Goal: Task Accomplishment & Management: Use online tool/utility

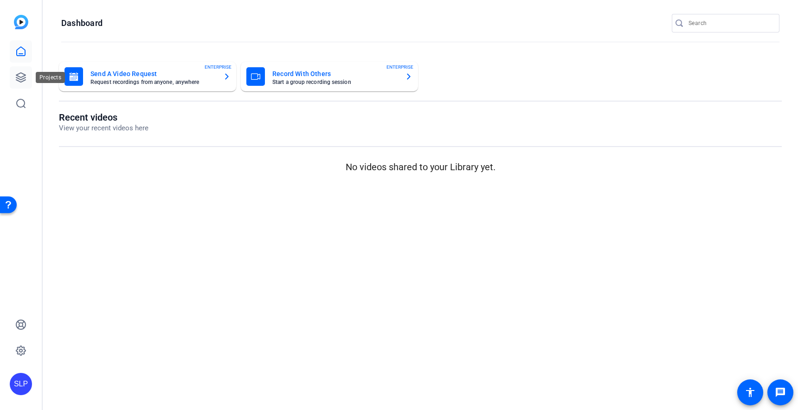
click at [22, 72] on icon at bounding box center [20, 77] width 11 height 11
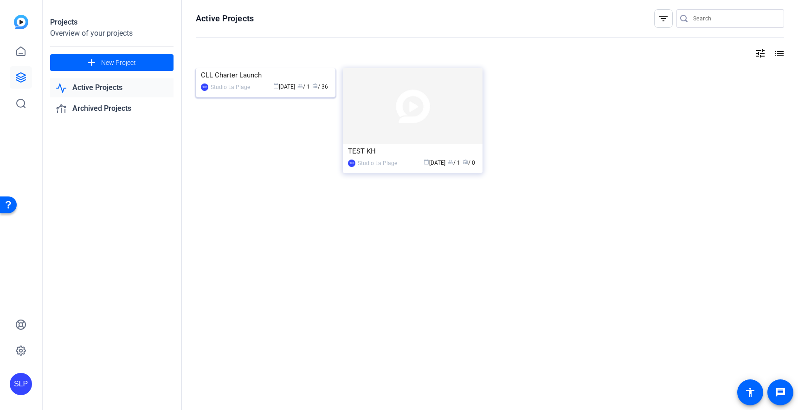
click at [239, 68] on img at bounding box center [266, 68] width 140 height 0
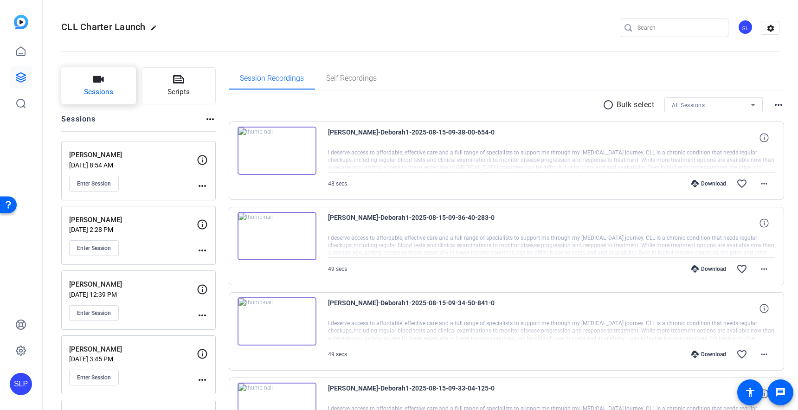
click at [101, 84] on icon "button" at bounding box center [98, 79] width 11 height 11
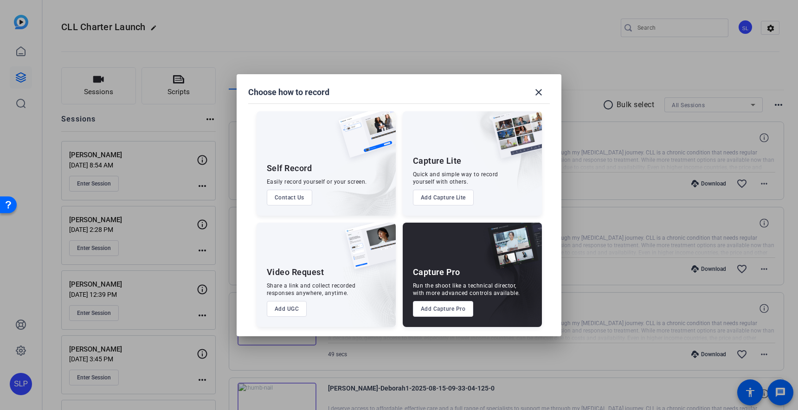
click at [448, 309] on button "Add Capture Pro" at bounding box center [443, 309] width 61 height 16
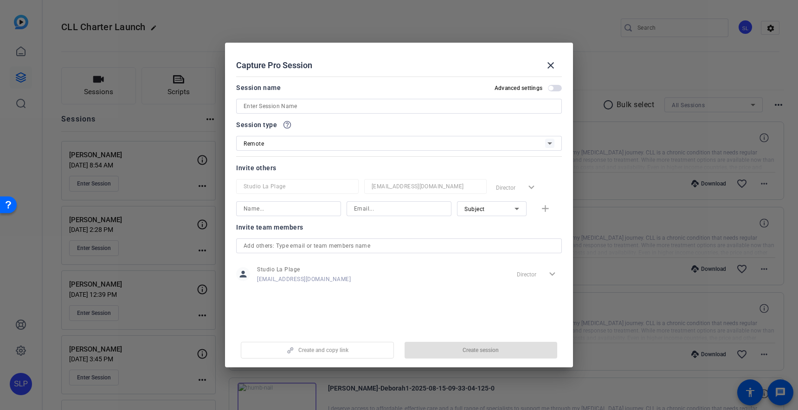
click at [296, 108] on input at bounding box center [399, 106] width 311 height 11
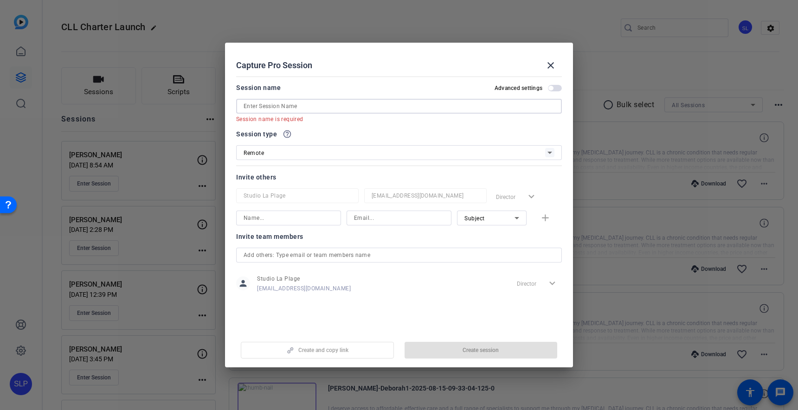
click at [272, 106] on input at bounding box center [399, 106] width 311 height 11
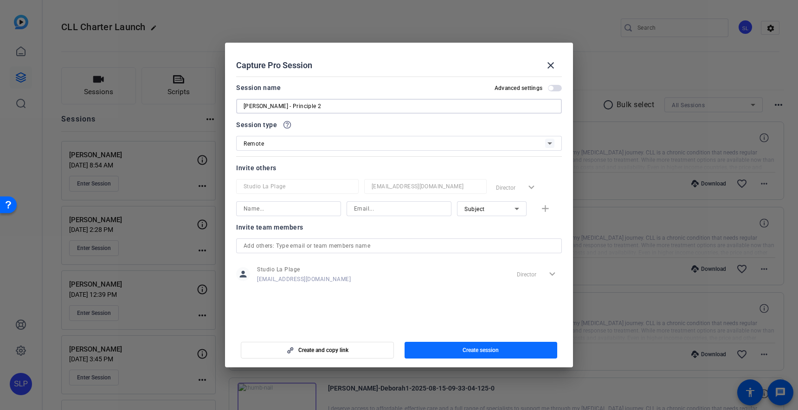
type input "[PERSON_NAME] - Principle 2"
click at [469, 346] on span "button" at bounding box center [481, 350] width 153 height 22
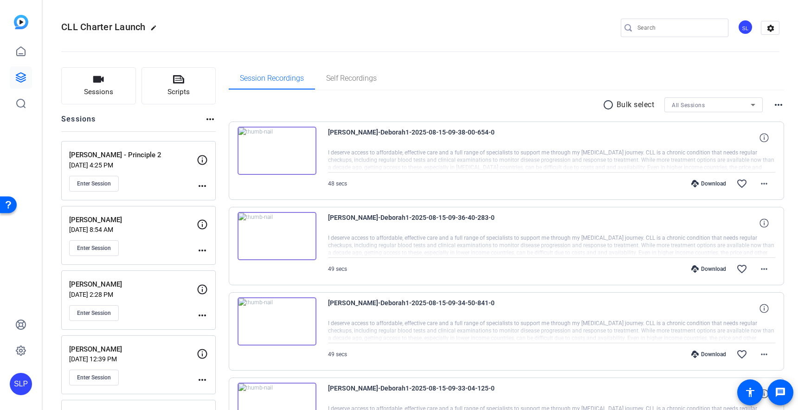
click at [201, 186] on mat-icon "more_horiz" at bounding box center [202, 186] width 11 height 11
click at [207, 196] on span "Edit Session" at bounding box center [225, 199] width 42 height 11
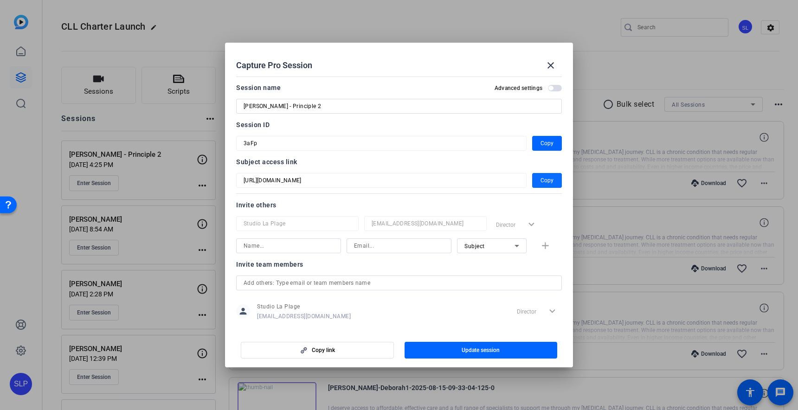
click at [544, 181] on span "Copy" at bounding box center [547, 180] width 13 height 11
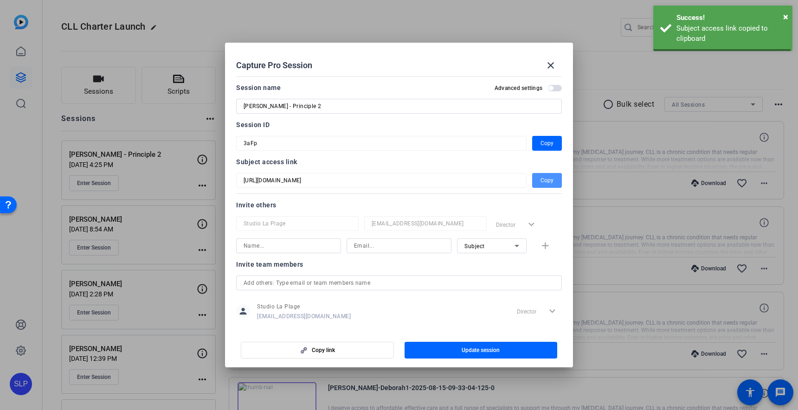
click at [544, 181] on span "Copy" at bounding box center [547, 180] width 13 height 11
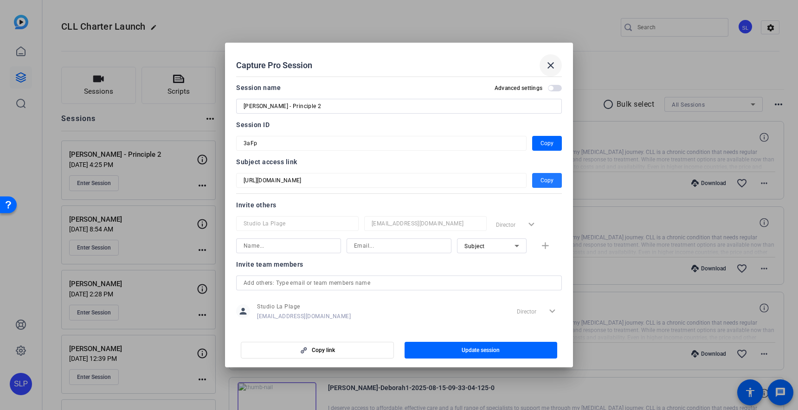
click at [550, 67] on mat-icon "close" at bounding box center [550, 65] width 11 height 11
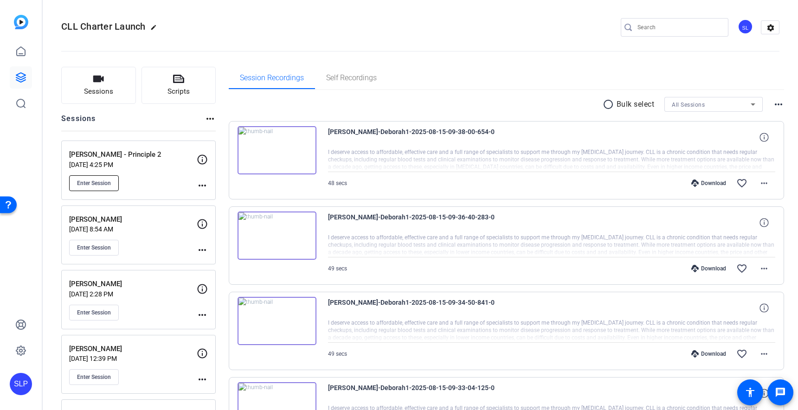
click at [91, 180] on span "Enter Session" at bounding box center [94, 183] width 34 height 7
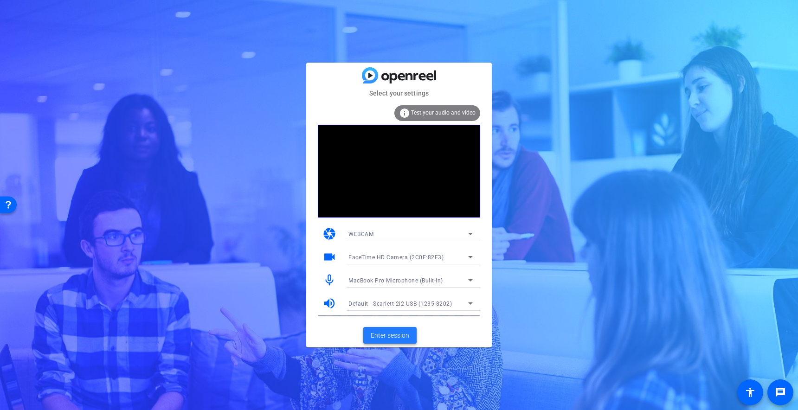
click at [383, 335] on span "Enter session" at bounding box center [390, 336] width 39 height 10
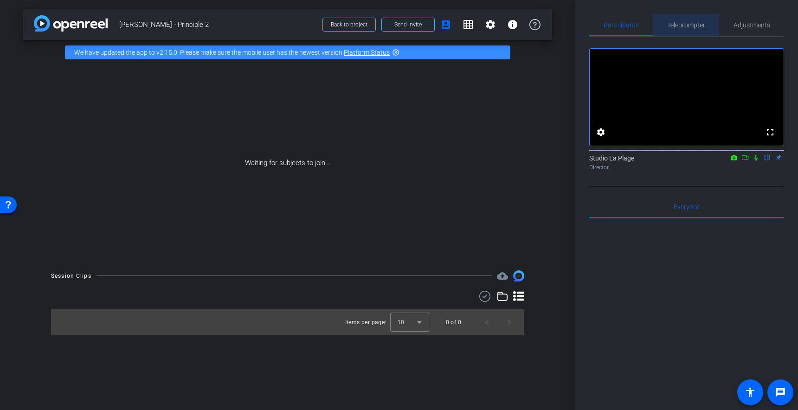
click at [694, 22] on span "Teleprompter" at bounding box center [686, 25] width 38 height 6
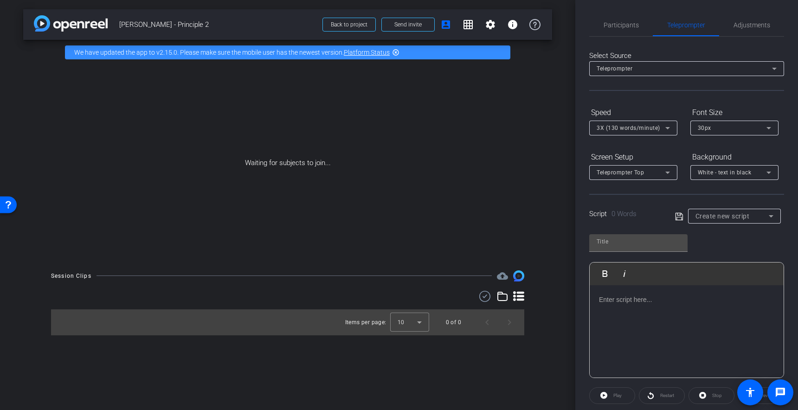
click at [605, 323] on div at bounding box center [687, 331] width 194 height 93
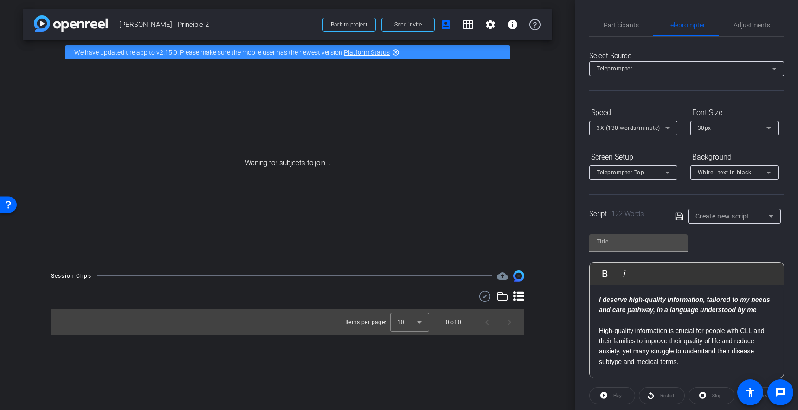
click at [720, 176] on span "White - text in black" at bounding box center [725, 172] width 54 height 6
click at [713, 211] on div "Black - text in white" at bounding box center [725, 208] width 55 height 11
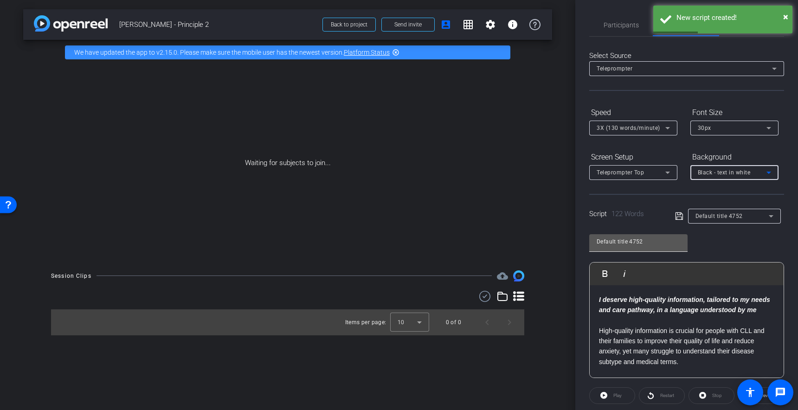
click at [641, 240] on input "Default title 4752" at bounding box center [639, 241] width 84 height 11
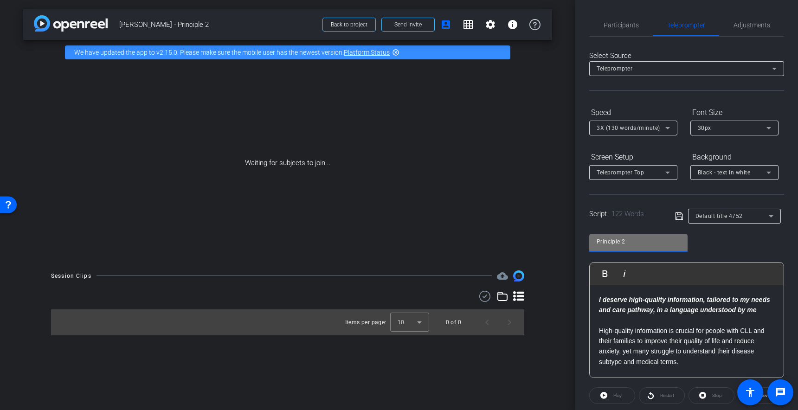
type input "Principle 2"
click at [728, 251] on div "Principle 2 Play Play from this location Play Selected Play and display the sel…" at bounding box center [686, 302] width 195 height 151
click at [680, 220] on icon at bounding box center [678, 216] width 7 height 7
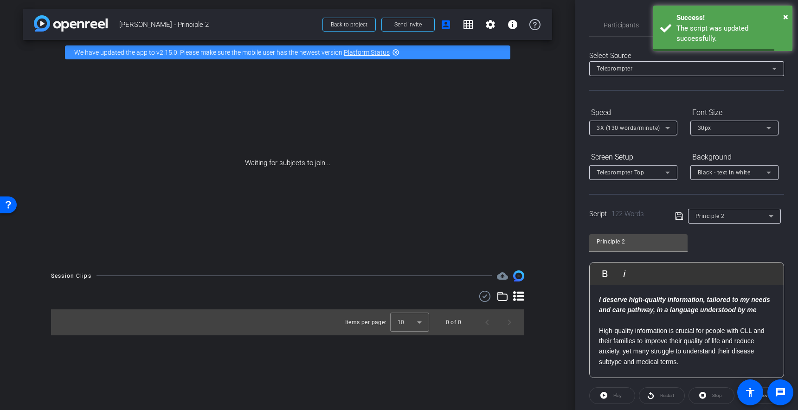
click at [726, 245] on div "Principle 2 Play Play from this location Play Selected Play and display the sel…" at bounding box center [686, 302] width 195 height 151
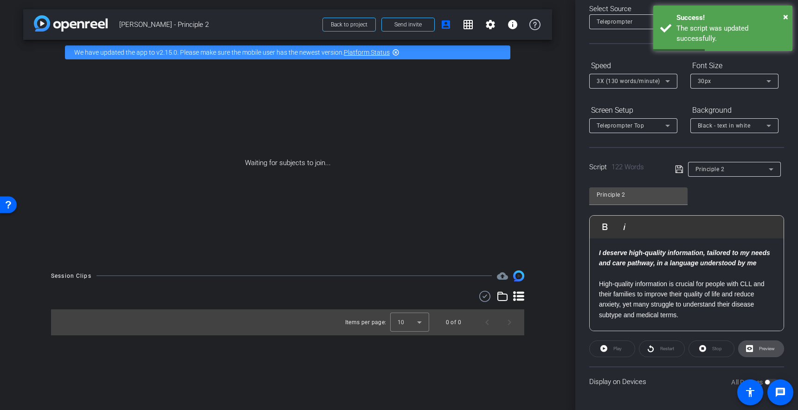
click at [763, 352] on span "Preview" at bounding box center [766, 348] width 18 height 13
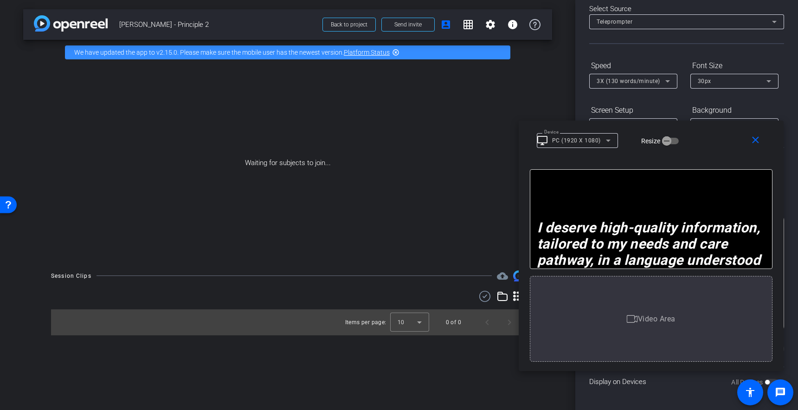
drag, startPoint x: 444, startPoint y: 94, endPoint x: 701, endPoint y: 135, distance: 260.3
click at [699, 135] on div "Device desktop_windows PC (1920 X 1080) Resize" at bounding box center [655, 140] width 236 height 16
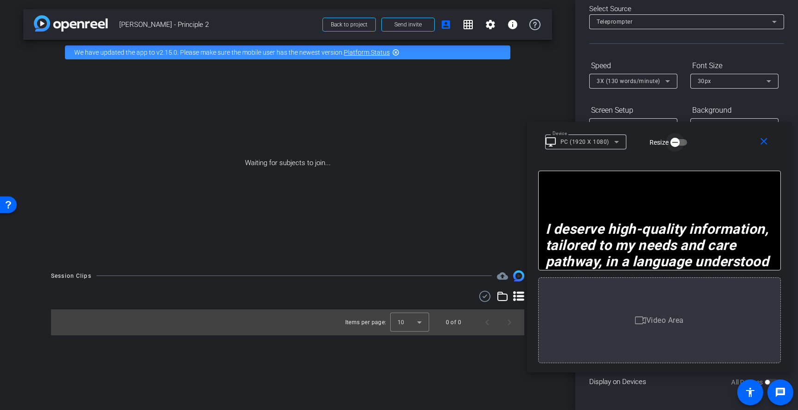
click at [676, 144] on icon "button" at bounding box center [675, 142] width 8 height 8
click at [683, 143] on icon "button" at bounding box center [682, 142] width 8 height 8
click at [603, 141] on span at bounding box center [584, 141] width 62 height 11
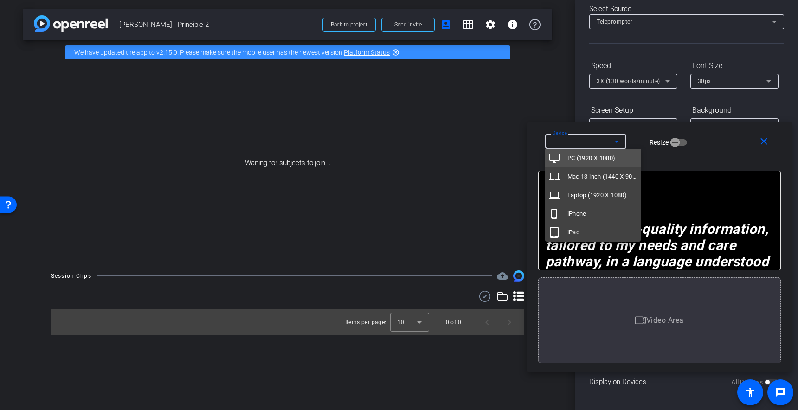
click at [723, 159] on div at bounding box center [399, 205] width 798 height 410
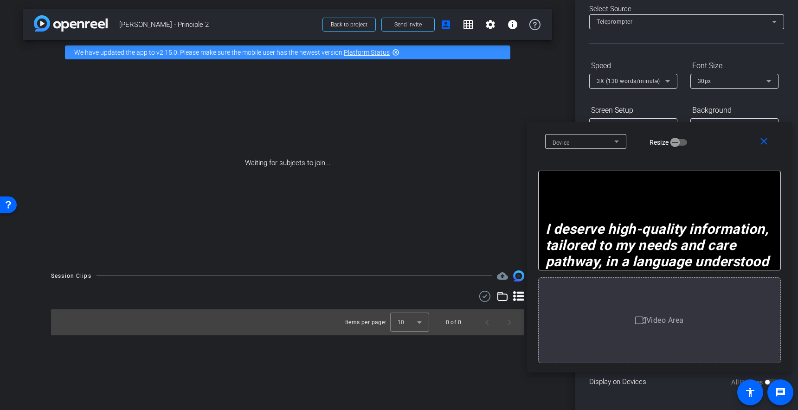
scroll to position [0, 0]
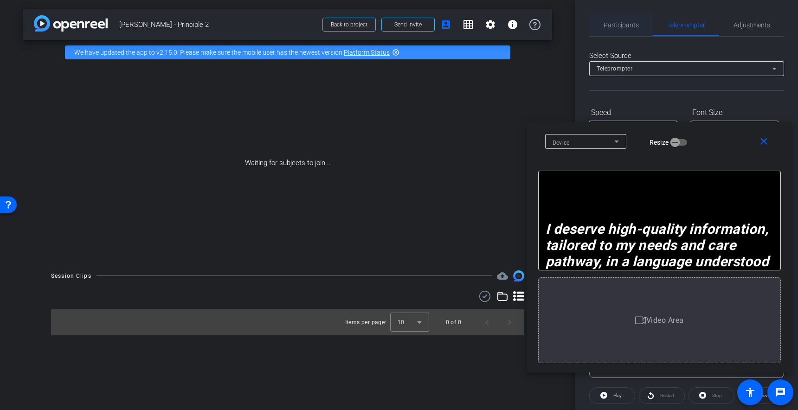
click at [613, 19] on span "Participants" at bounding box center [621, 25] width 35 height 22
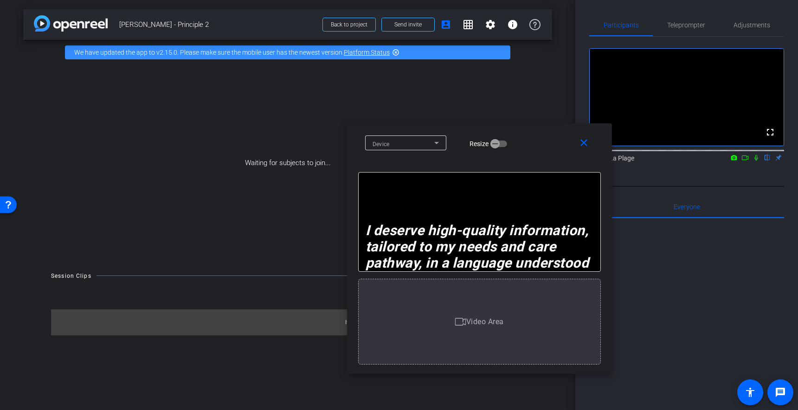
drag, startPoint x: 720, startPoint y: 135, endPoint x: 549, endPoint y: 156, distance: 172.1
click at [548, 151] on div "Device Resize" at bounding box center [483, 143] width 236 height 16
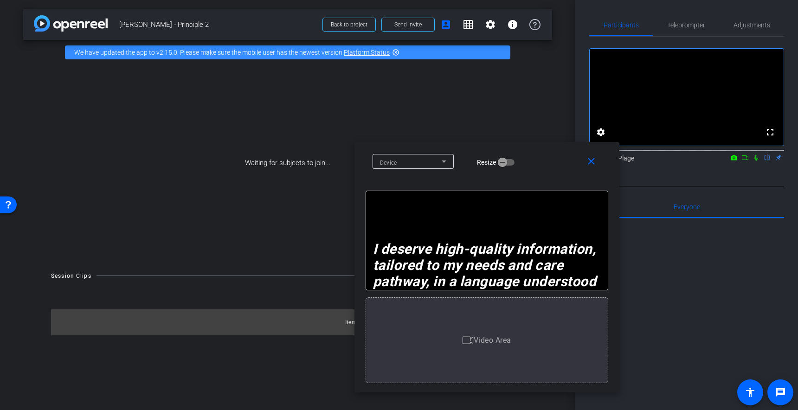
click at [571, 265] on p "I deserve high-quality information, tailored to my needs and care pathway, in a…" at bounding box center [487, 273] width 228 height 65
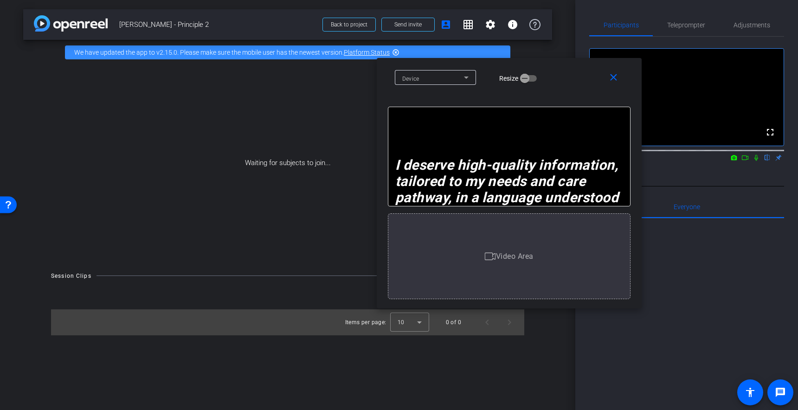
drag, startPoint x: 471, startPoint y: 147, endPoint x: 475, endPoint y: 58, distance: 89.2
click at [475, 58] on div "close Device Resize" at bounding box center [509, 79] width 265 height 42
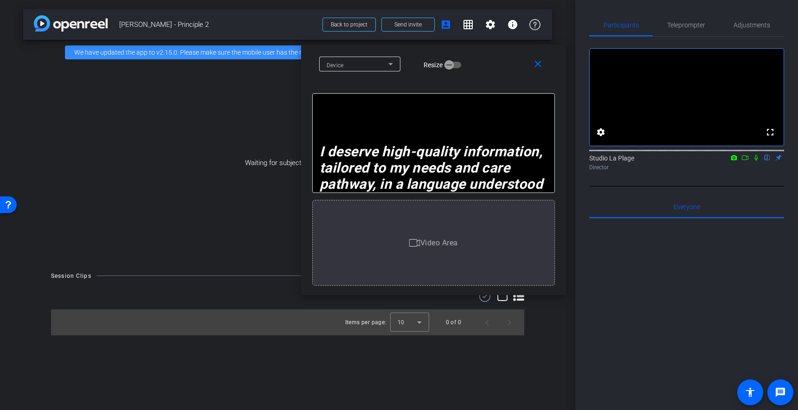
drag, startPoint x: 559, startPoint y: 58, endPoint x: 499, endPoint y: 54, distance: 60.0
click at [499, 54] on div "close Device Resize" at bounding box center [433, 66] width 265 height 42
click at [501, 54] on div "close Device Resize" at bounding box center [435, 66] width 265 height 42
click at [503, 64] on div "Device Resize" at bounding box center [439, 64] width 236 height 16
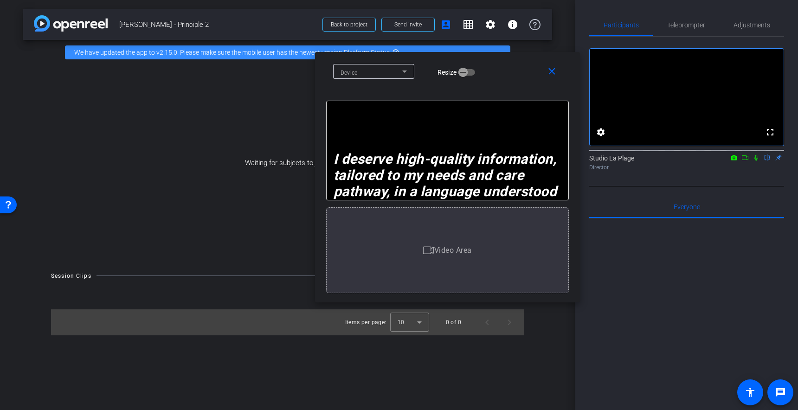
drag, startPoint x: 496, startPoint y: 59, endPoint x: 498, endPoint y: 65, distance: 6.9
click at [498, 65] on div "Device Resize" at bounding box center [451, 71] width 236 height 16
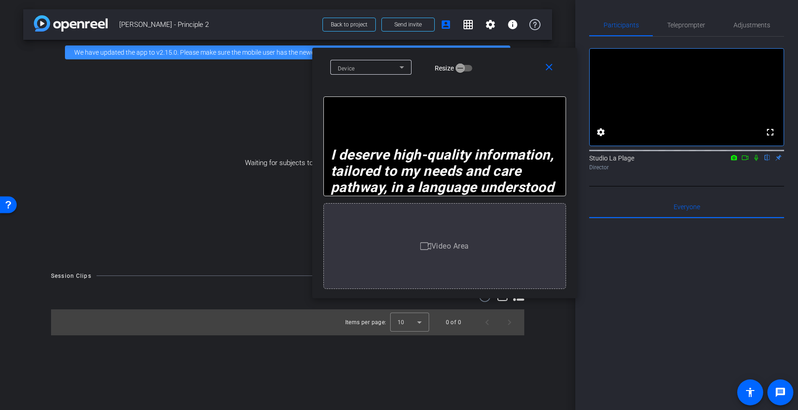
drag, startPoint x: 498, startPoint y: 66, endPoint x: 495, endPoint y: 61, distance: 5.4
click at [495, 61] on div "Device Resize" at bounding box center [448, 67] width 236 height 16
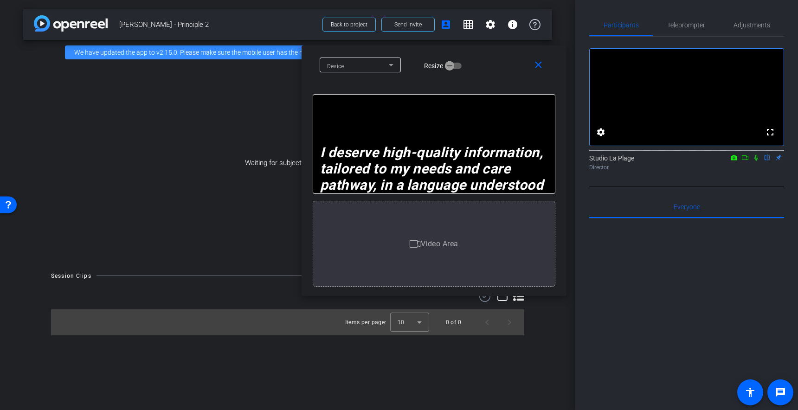
drag, startPoint x: 496, startPoint y: 62, endPoint x: 485, endPoint y: 61, distance: 10.8
click at [486, 60] on div "Device Resize" at bounding box center [438, 65] width 236 height 16
click at [159, 167] on div "Waiting for subjects to join..." at bounding box center [287, 163] width 529 height 196
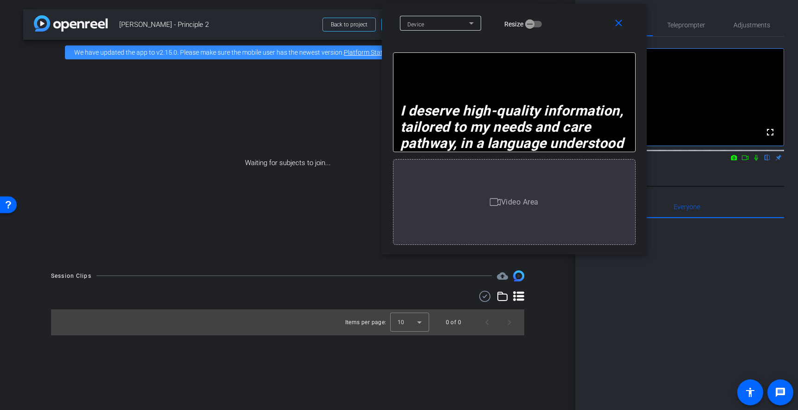
drag, startPoint x: 442, startPoint y: 55, endPoint x: 522, endPoint y: 13, distance: 90.5
click at [522, 13] on div "close Device Resize" at bounding box center [514, 25] width 265 height 42
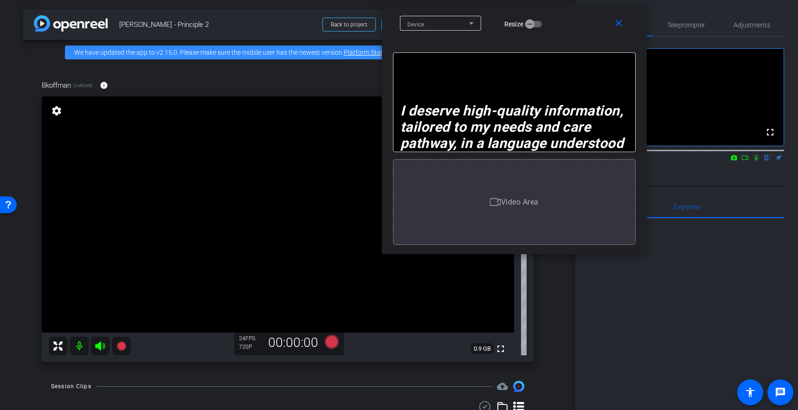
click at [219, 156] on video at bounding box center [278, 215] width 472 height 236
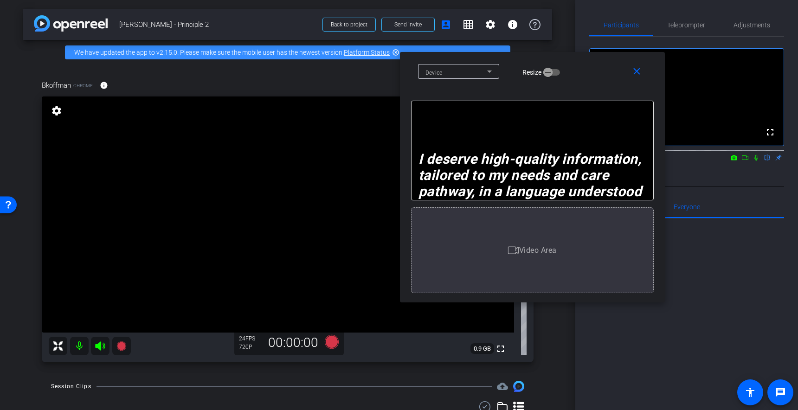
drag, startPoint x: 579, startPoint y: 21, endPoint x: 649, endPoint y: 127, distance: 126.9
click at [588, 63] on div "Device Resize" at bounding box center [536, 71] width 236 height 16
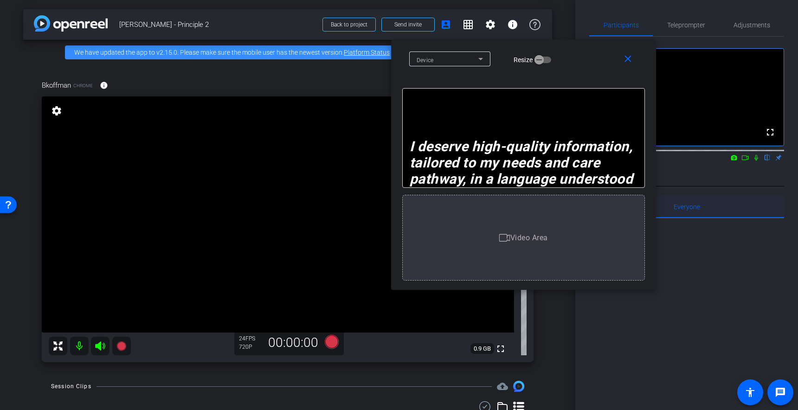
drag, startPoint x: 733, startPoint y: 318, endPoint x: 684, endPoint y: 224, distance: 106.7
click at [732, 318] on div at bounding box center [686, 334] width 195 height 230
click at [689, 25] on span "Teleprompter" at bounding box center [686, 25] width 38 height 6
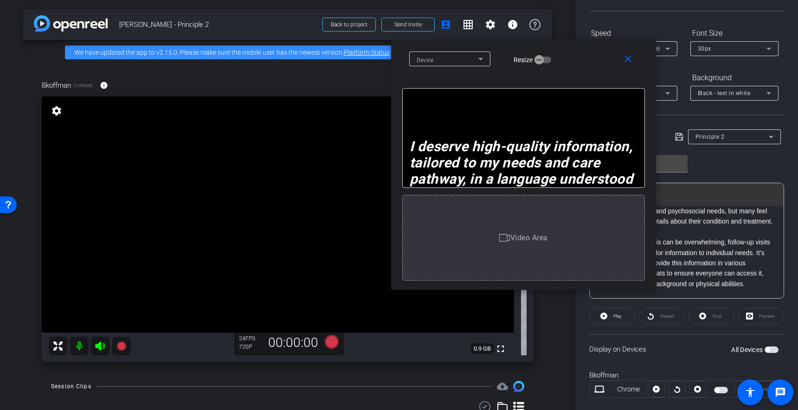
scroll to position [97, 0]
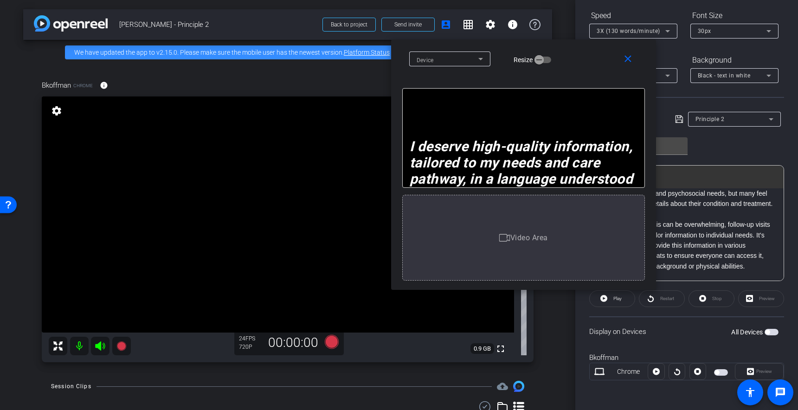
click at [771, 334] on span "button" at bounding box center [772, 332] width 14 height 6
drag, startPoint x: 575, startPoint y: 48, endPoint x: 583, endPoint y: 52, distance: 9.1
click at [583, 53] on div "close Device Resize" at bounding box center [523, 60] width 265 height 42
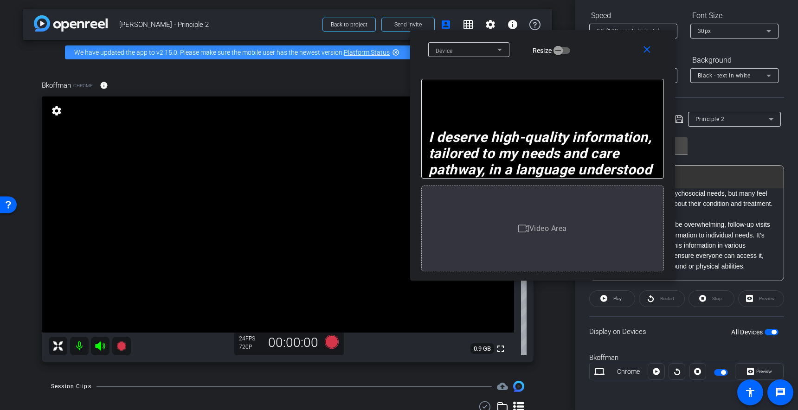
drag, startPoint x: 582, startPoint y: 57, endPoint x: 587, endPoint y: 40, distance: 17.0
click at [587, 41] on div "Device Resize" at bounding box center [546, 49] width 236 height 16
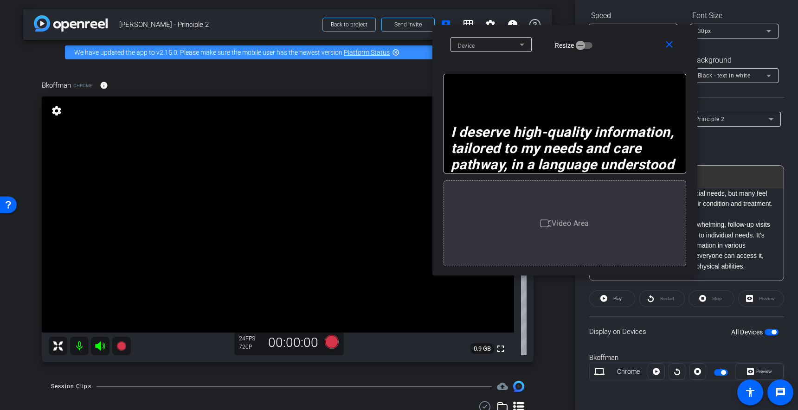
drag, startPoint x: 591, startPoint y: 40, endPoint x: 607, endPoint y: 48, distance: 17.9
click at [615, 39] on div "Device Resize" at bounding box center [569, 44] width 236 height 16
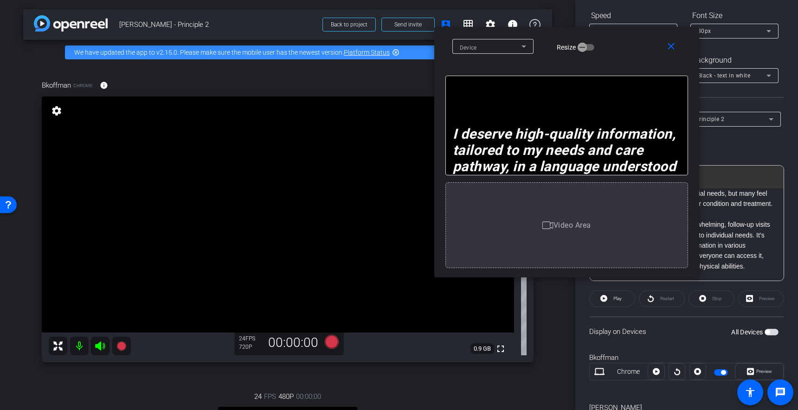
drag, startPoint x: 245, startPoint y: 338, endPoint x: 275, endPoint y: 336, distance: 30.3
click at [245, 338] on span "FPS" at bounding box center [250, 338] width 10 height 6
click at [685, 10] on div "Speed 3X (130 words/minute) Font Size 30px" at bounding box center [686, 23] width 195 height 31
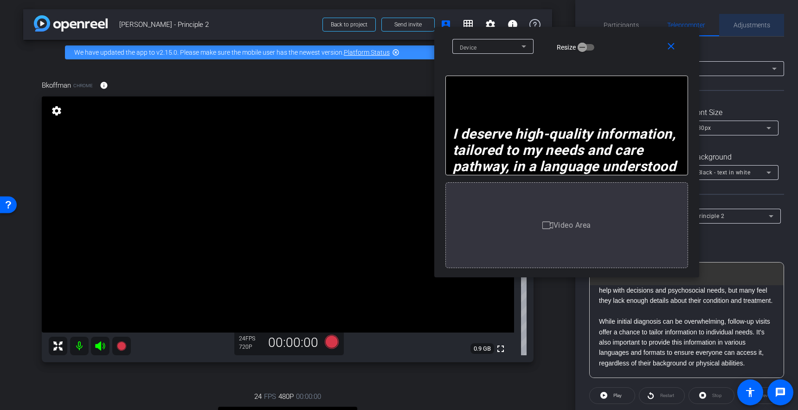
drag, startPoint x: 763, startPoint y: 33, endPoint x: 758, endPoint y: 28, distance: 7.2
click at [763, 33] on span "Adjustments" at bounding box center [752, 25] width 37 height 22
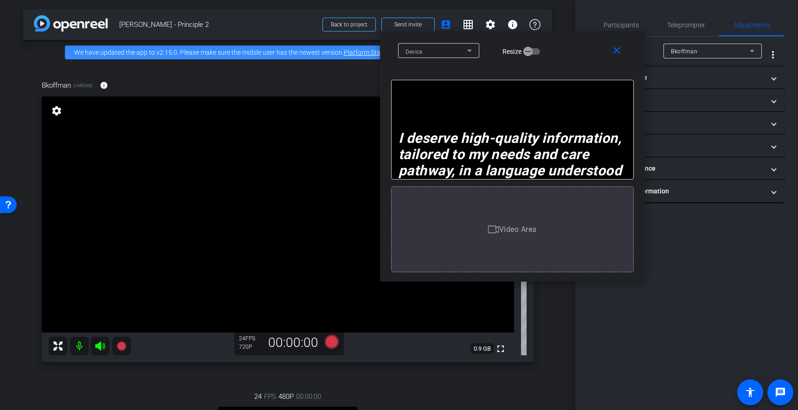
drag, startPoint x: 581, startPoint y: 45, endPoint x: 550, endPoint y: 96, distance: 58.5
click at [430, 58] on div "Device Resize" at bounding box center [516, 50] width 236 height 16
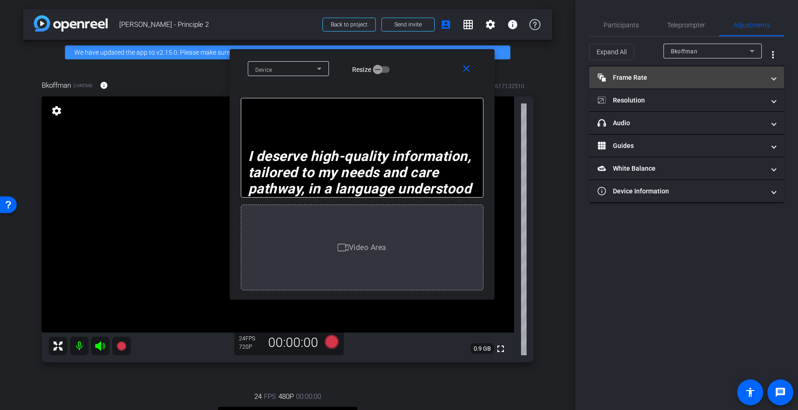
click at [619, 77] on mat-panel-title "Frame Rate Frame Rate" at bounding box center [681, 78] width 167 height 10
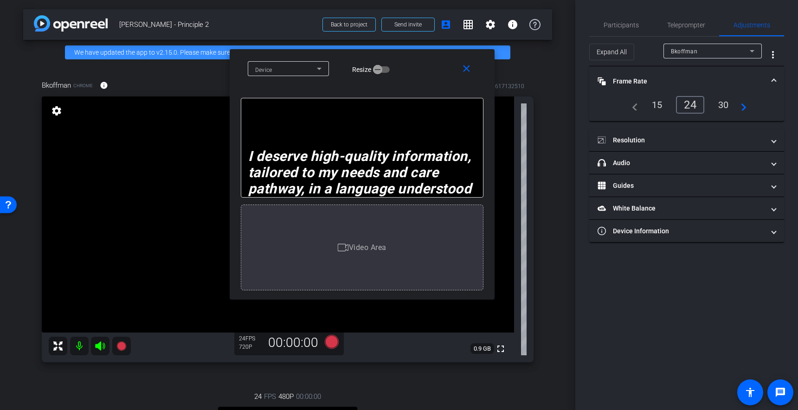
click at [723, 98] on div "30" at bounding box center [723, 105] width 25 height 16
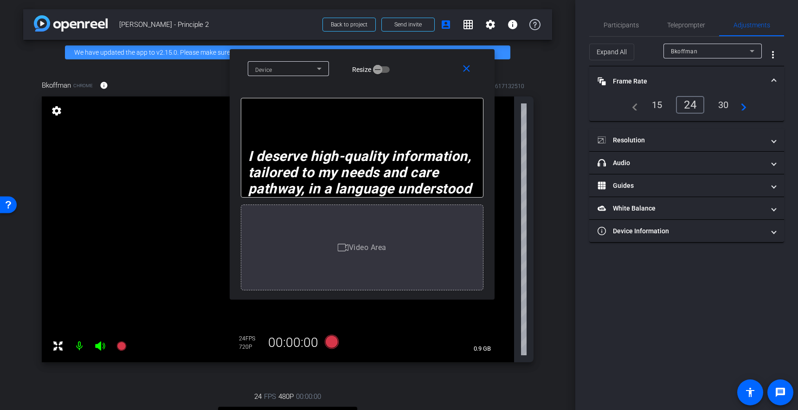
click at [722, 105] on div "30" at bounding box center [723, 105] width 25 height 16
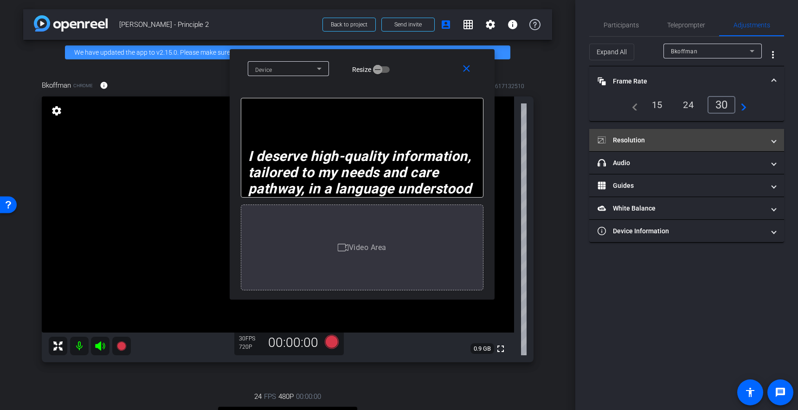
click at [627, 138] on mat-panel-title "Resolution" at bounding box center [681, 140] width 167 height 10
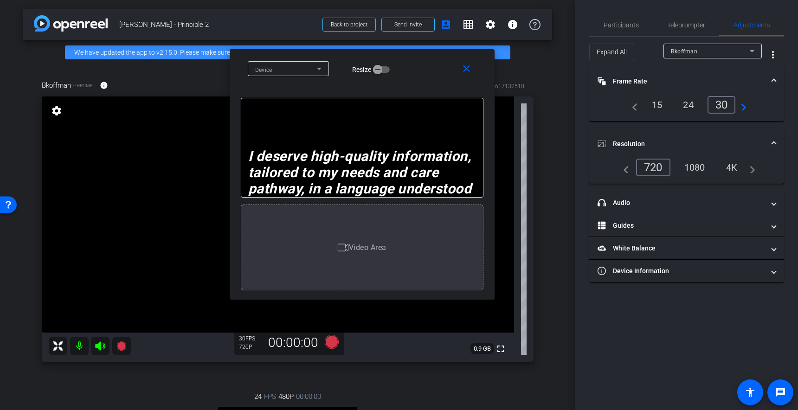
drag, startPoint x: 696, startPoint y: 169, endPoint x: 702, endPoint y: 178, distance: 10.8
click at [697, 170] on div "1080" at bounding box center [694, 168] width 35 height 16
drag, startPoint x: 732, startPoint y: 165, endPoint x: 730, endPoint y: 169, distance: 5.0
click at [732, 165] on div "4K" at bounding box center [733, 168] width 26 height 16
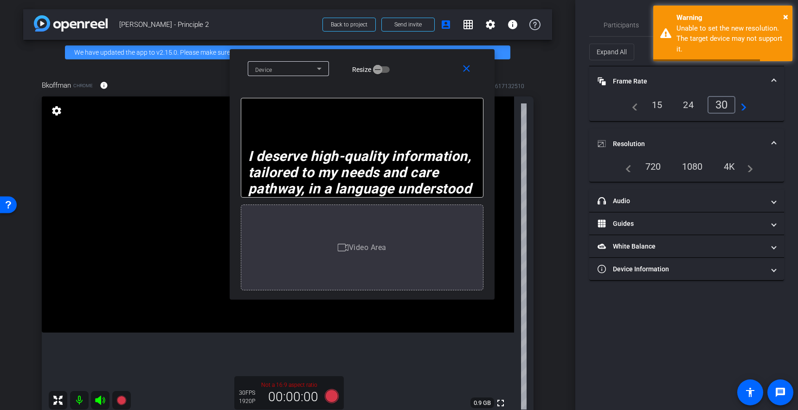
drag, startPoint x: 694, startPoint y: 159, endPoint x: 695, endPoint y: 168, distance: 9.4
click at [694, 160] on div "1080" at bounding box center [692, 167] width 35 height 16
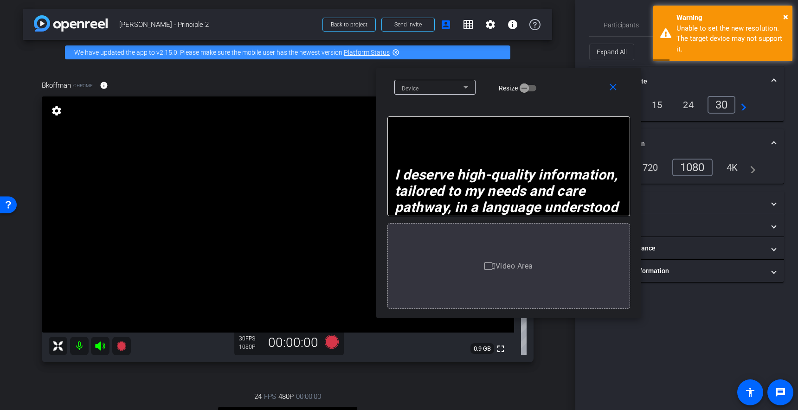
drag, startPoint x: 343, startPoint y: 56, endPoint x: 491, endPoint y: 71, distance: 148.8
click at [490, 70] on div "close Device Resize" at bounding box center [508, 89] width 265 height 42
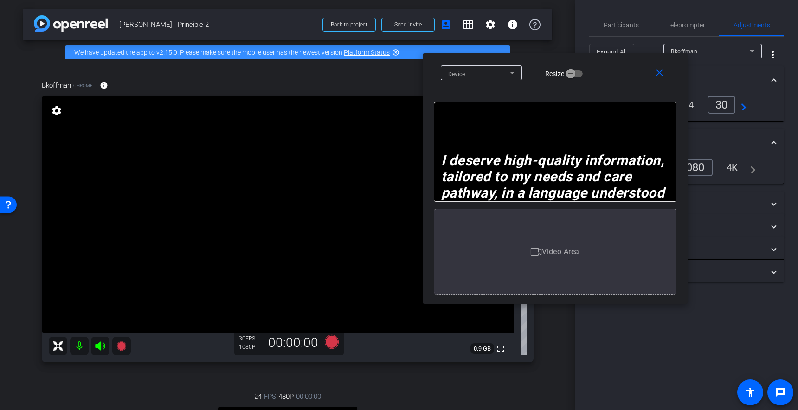
drag, startPoint x: 563, startPoint y: 79, endPoint x: 609, endPoint y: 70, distance: 46.3
click at [612, 71] on div "Device Resize" at bounding box center [559, 73] width 236 height 16
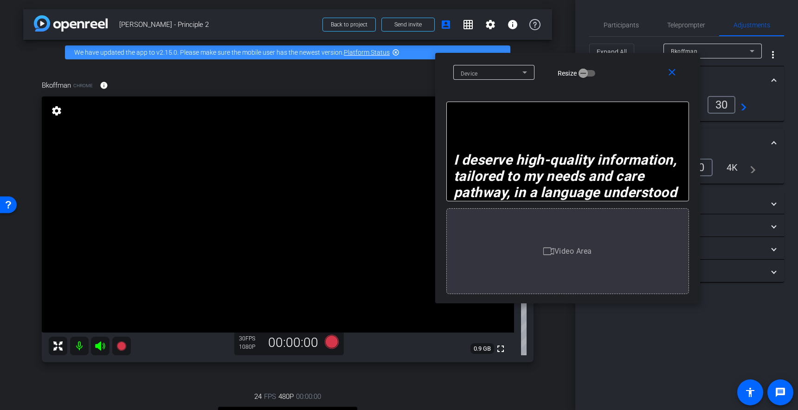
drag, startPoint x: 618, startPoint y: 69, endPoint x: 636, endPoint y: 59, distance: 20.6
click at [639, 64] on div "Device Resize" at bounding box center [571, 72] width 236 height 16
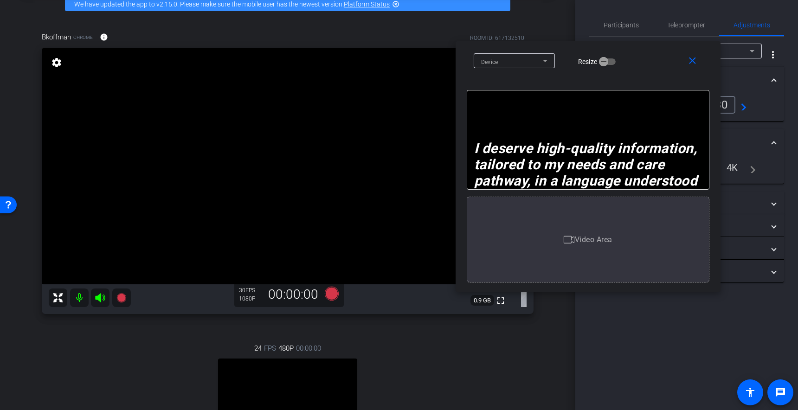
scroll to position [37, 0]
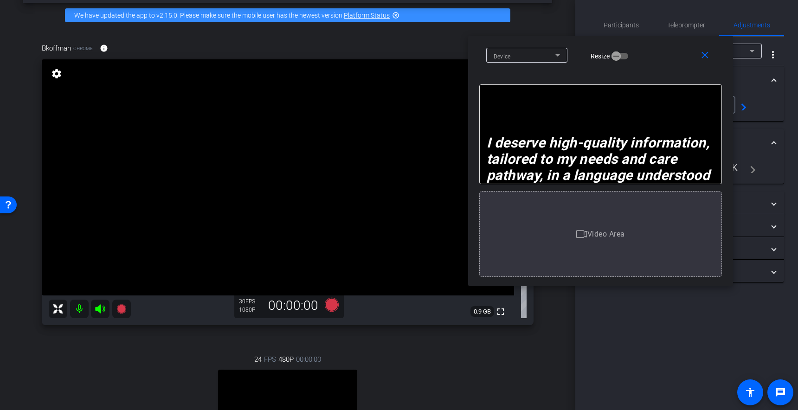
drag, startPoint x: 648, startPoint y: 63, endPoint x: 662, endPoint y: 57, distance: 15.4
click at [662, 57] on div "Device Resize" at bounding box center [604, 55] width 236 height 16
drag, startPoint x: 174, startPoint y: 273, endPoint x: 91, endPoint y: 290, distance: 84.4
click at [174, 275] on video at bounding box center [278, 177] width 472 height 236
click at [618, 22] on span "Participants" at bounding box center [621, 25] width 35 height 6
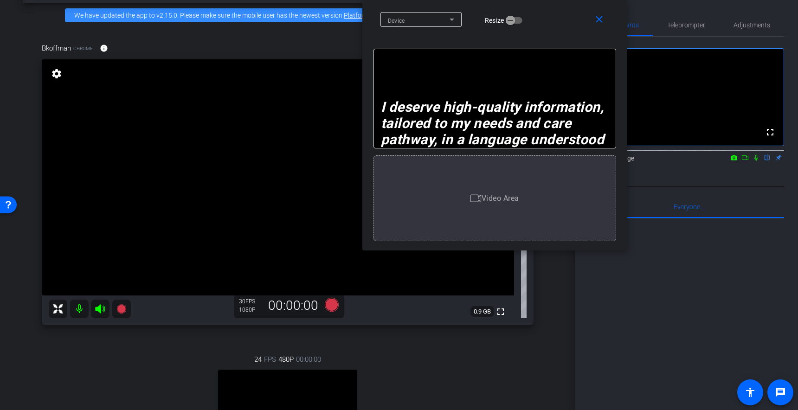
drag, startPoint x: 651, startPoint y: 50, endPoint x: 697, endPoint y: 104, distance: 71.4
click at [546, 7] on div "close Device Resize" at bounding box center [494, 21] width 265 height 42
click at [756, 161] on icon at bounding box center [757, 158] width 4 height 6
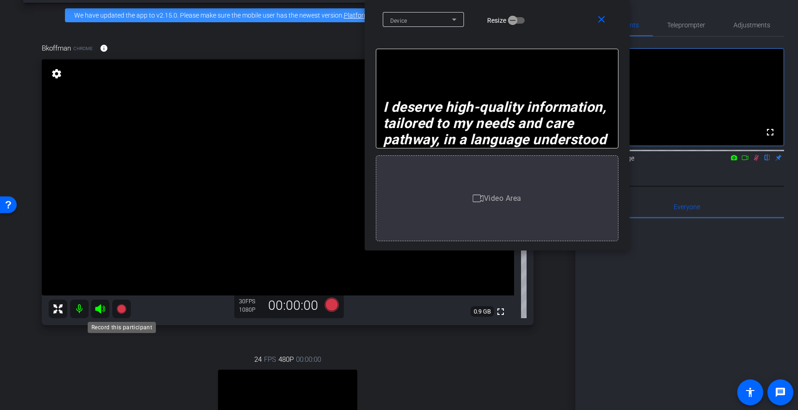
click at [121, 311] on icon at bounding box center [120, 308] width 9 height 9
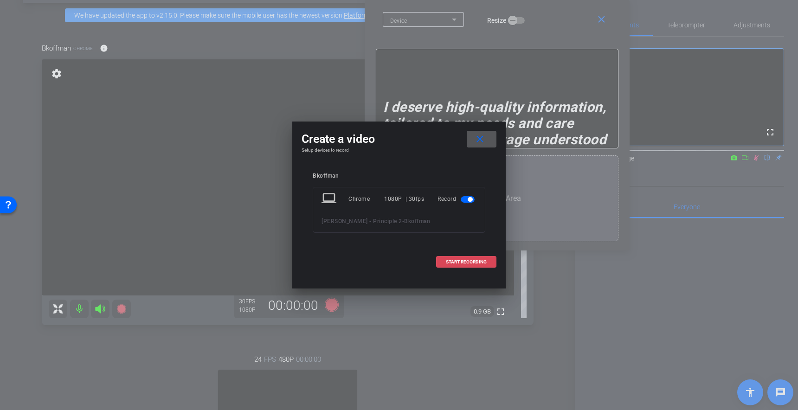
click at [457, 262] on span "START RECORDING" at bounding box center [466, 262] width 41 height 5
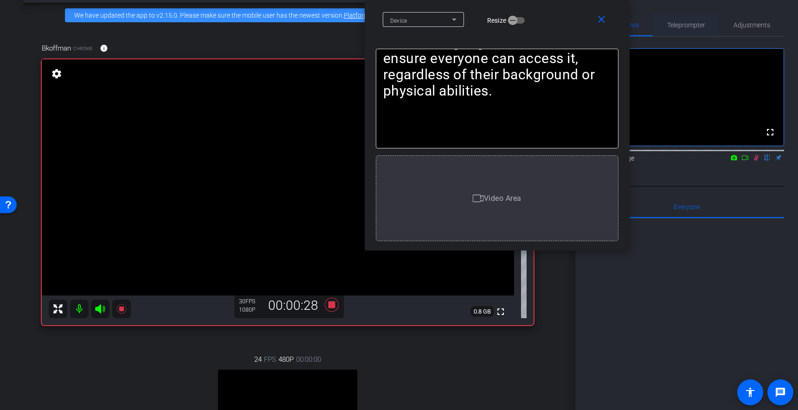
click at [686, 27] on span "Teleprompter" at bounding box center [686, 25] width 38 height 6
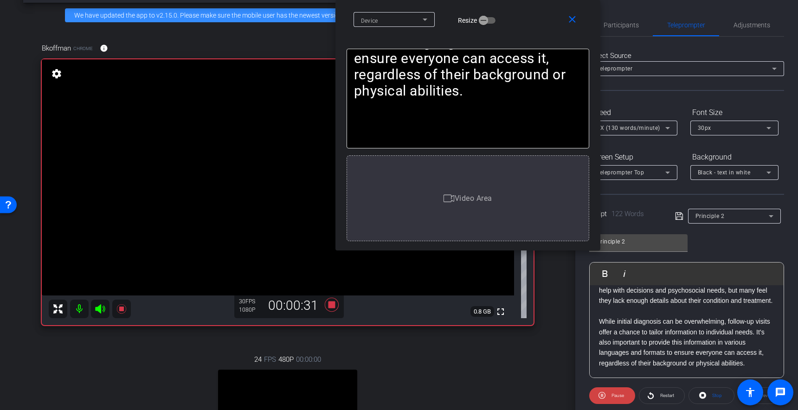
drag, startPoint x: 574, startPoint y: 20, endPoint x: 546, endPoint y: 19, distance: 28.8
click at [546, 19] on div "Device Resize" at bounding box center [472, 19] width 236 height 16
click at [119, 310] on icon at bounding box center [120, 308] width 9 height 9
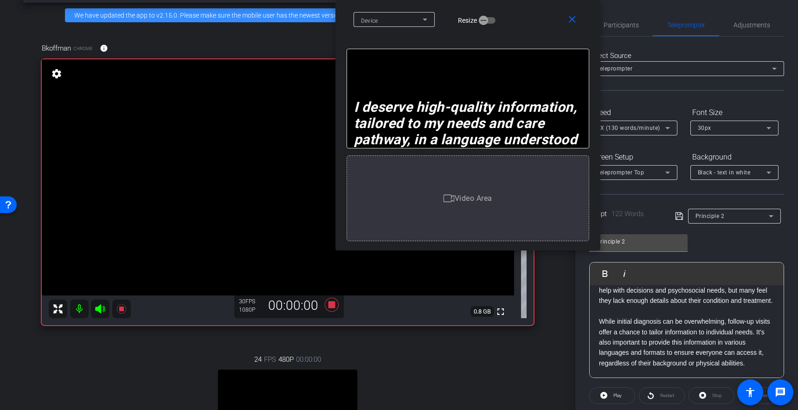
drag, startPoint x: 619, startPoint y: 26, endPoint x: 632, endPoint y: 46, distance: 24.1
click at [619, 26] on span "Participants" at bounding box center [621, 25] width 35 height 6
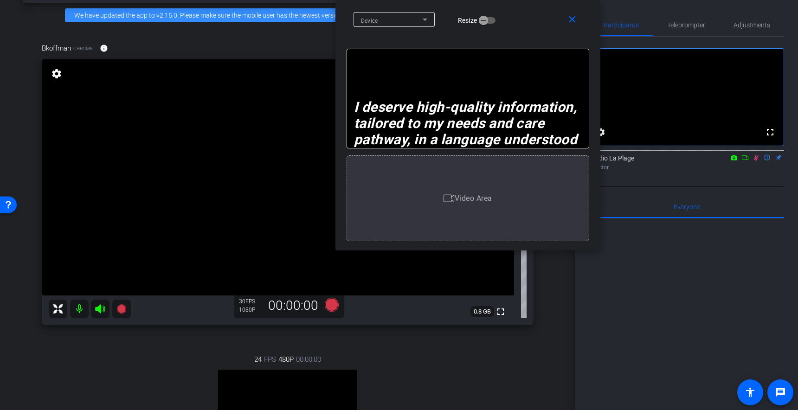
click at [757, 161] on icon at bounding box center [756, 158] width 7 height 6
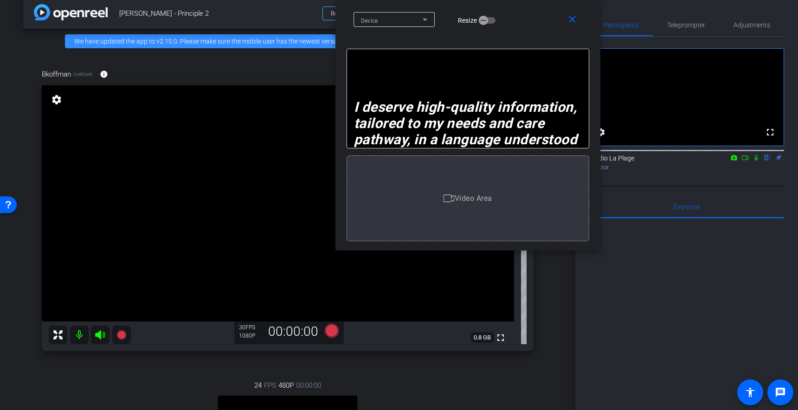
scroll to position [0, 0]
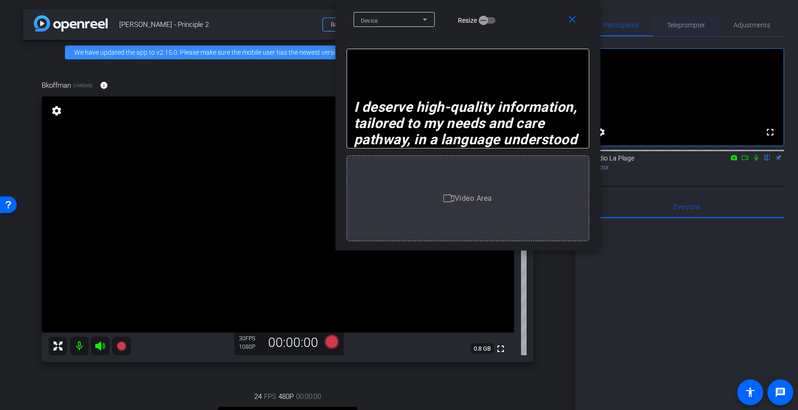
click at [674, 26] on span "Teleprompter" at bounding box center [686, 25] width 38 height 6
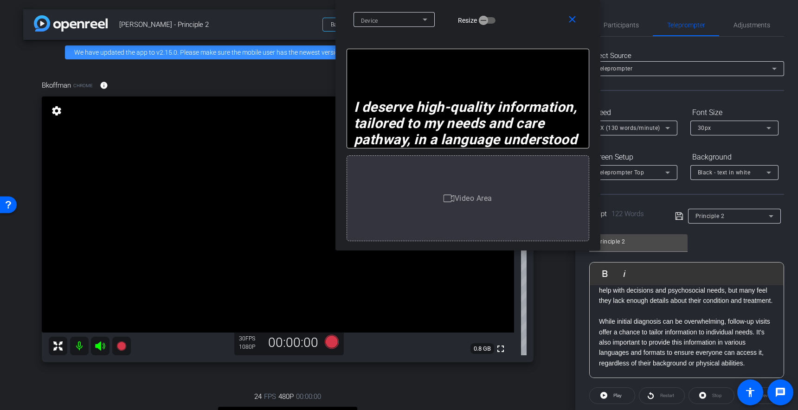
click at [471, 116] on em "I deserve high-quality information, tailored to my needs and care pathway, in a…" at bounding box center [467, 131] width 227 height 65
click at [613, 310] on p at bounding box center [686, 311] width 175 height 10
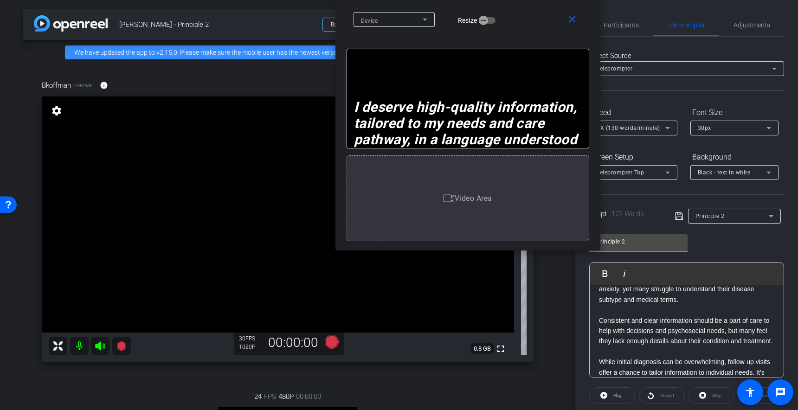
scroll to position [60, 0]
drag, startPoint x: 603, startPoint y: 314, endPoint x: 619, endPoint y: 313, distance: 16.3
click at [604, 314] on p at bounding box center [686, 312] width 175 height 10
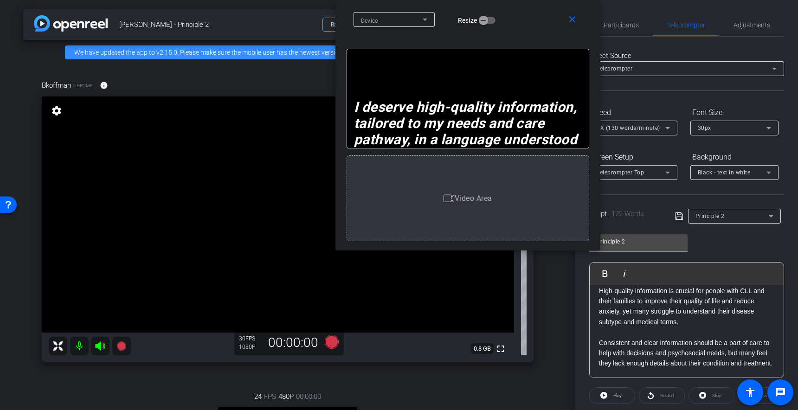
scroll to position [39, 0]
click at [609, 335] on p "​" at bounding box center [686, 333] width 175 height 10
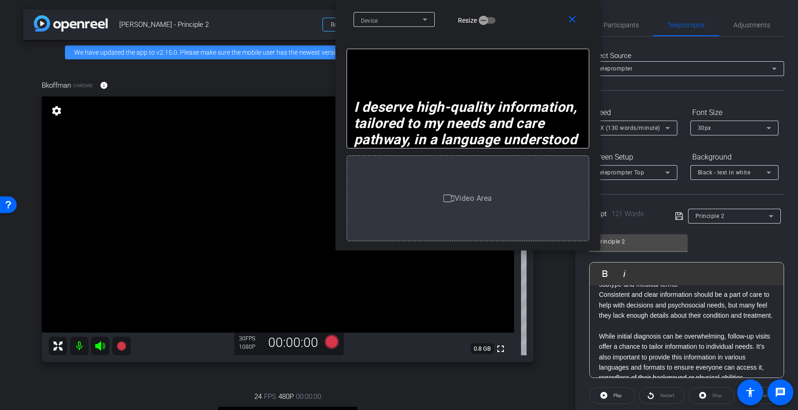
drag, startPoint x: 602, startPoint y: 337, endPoint x: 613, endPoint y: 341, distance: 11.5
click at [602, 331] on p at bounding box center [686, 326] width 175 height 10
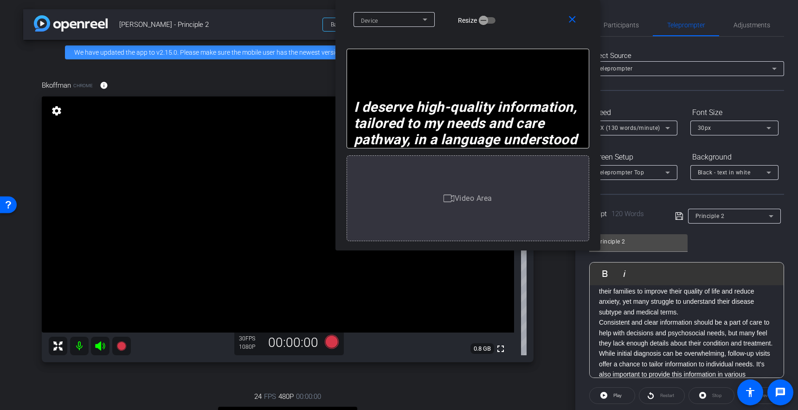
scroll to position [0, 0]
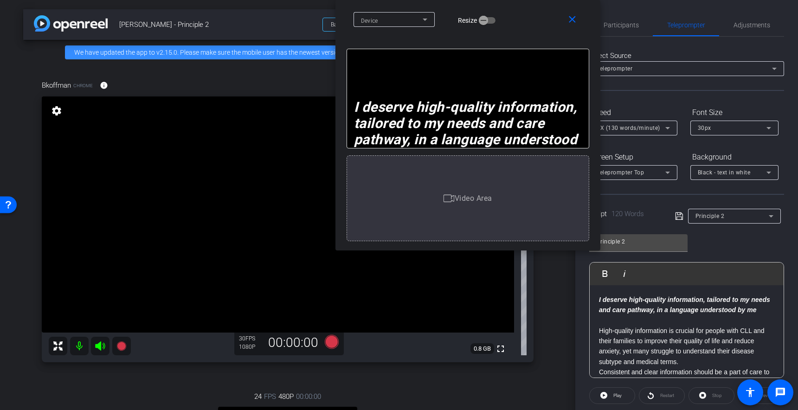
click at [608, 324] on p at bounding box center [686, 320] width 175 height 10
click at [684, 361] on p "High-quality information is crucial for people with CLL and their families to i…" at bounding box center [686, 347] width 175 height 42
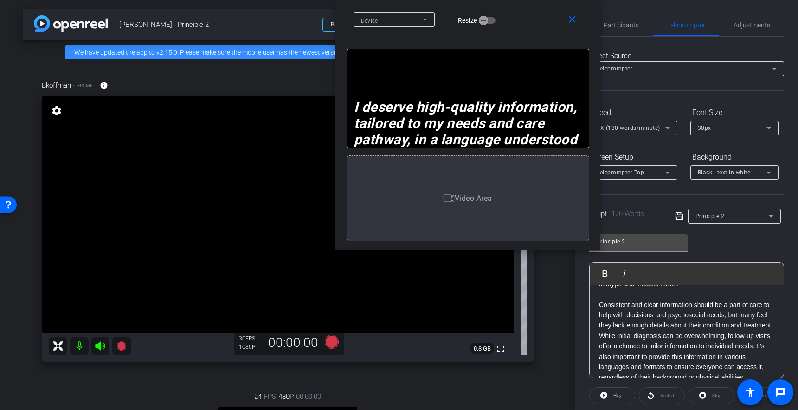
click at [645, 331] on p "Consistent and clear information should be a part of care to help with decision…" at bounding box center [686, 315] width 175 height 31
click at [644, 103] on div "Select Source Teleprompter Speed 3X (130 words/minute) Font Size 30px Screen Se…" at bounding box center [686, 290] width 195 height 507
click at [637, 130] on span "3X (130 words/minute)" at bounding box center [629, 128] width 64 height 6
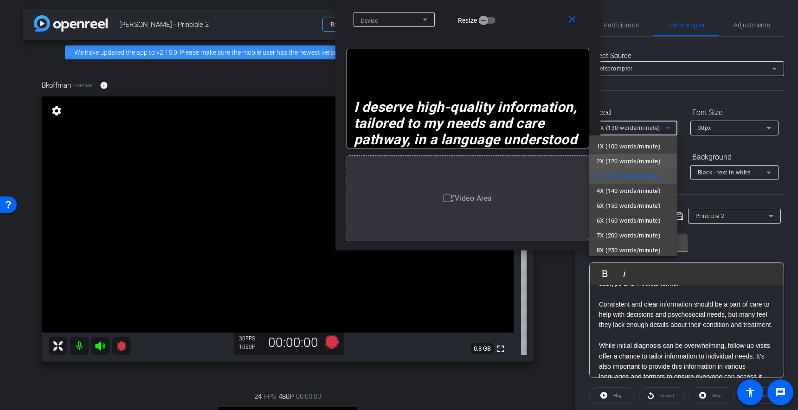
click at [617, 157] on span "2X (120 words/minute)" at bounding box center [629, 161] width 64 height 11
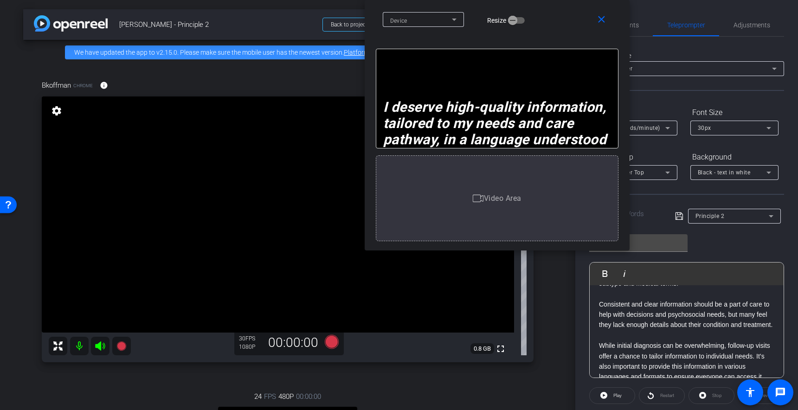
drag, startPoint x: 550, startPoint y: 13, endPoint x: 555, endPoint y: 0, distance: 13.6
click at [555, 0] on div "close Device Resize" at bounding box center [497, 21] width 265 height 42
click at [653, 105] on div "Speed" at bounding box center [633, 113] width 88 height 16
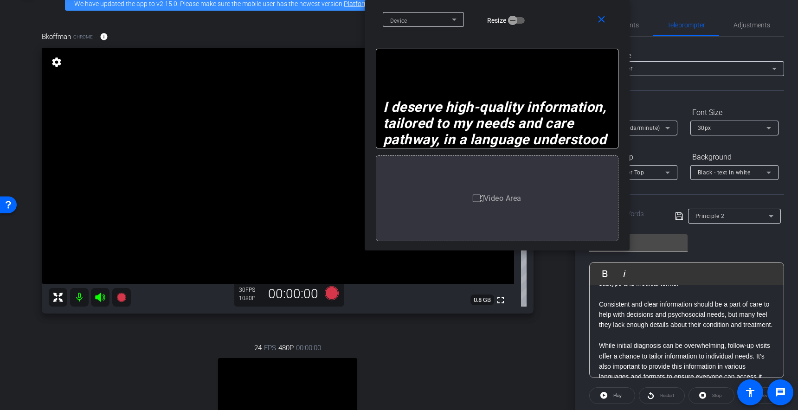
scroll to position [56, 0]
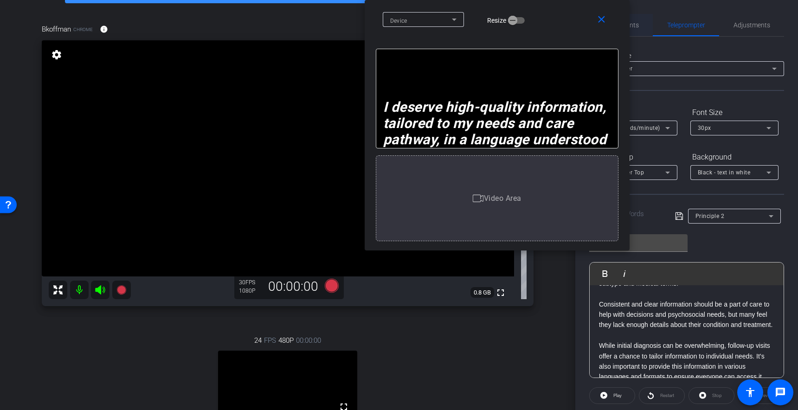
click at [632, 27] on span "Participants" at bounding box center [621, 25] width 35 height 6
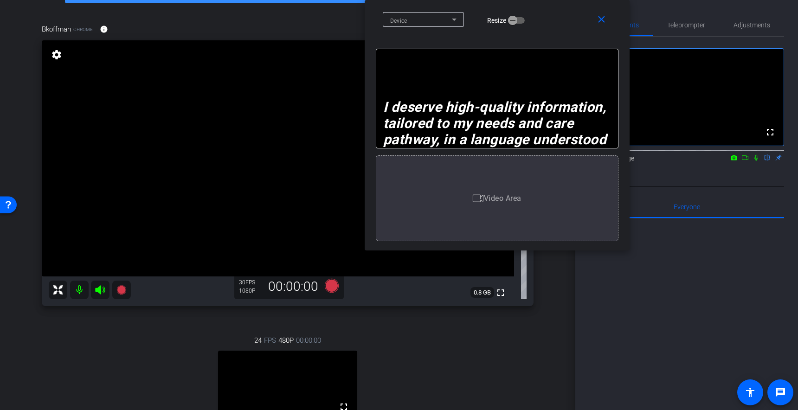
click at [758, 161] on icon at bounding box center [756, 158] width 7 height 6
click at [121, 290] on icon at bounding box center [120, 289] width 9 height 9
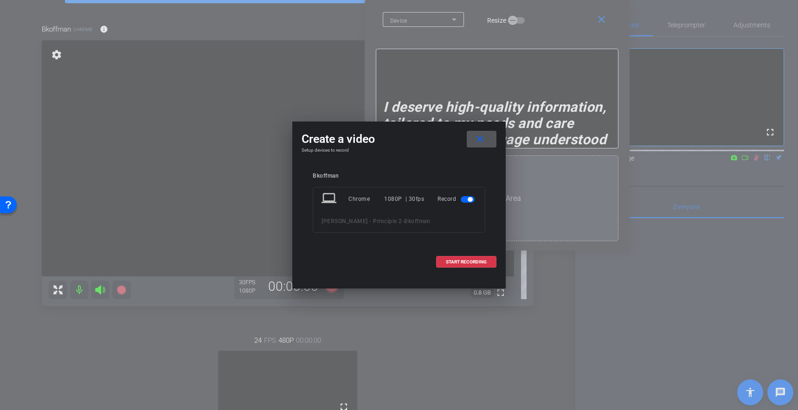
drag, startPoint x: 467, startPoint y: 261, endPoint x: 438, endPoint y: 263, distance: 29.3
click at [467, 261] on span "START RECORDING" at bounding box center [466, 262] width 41 height 5
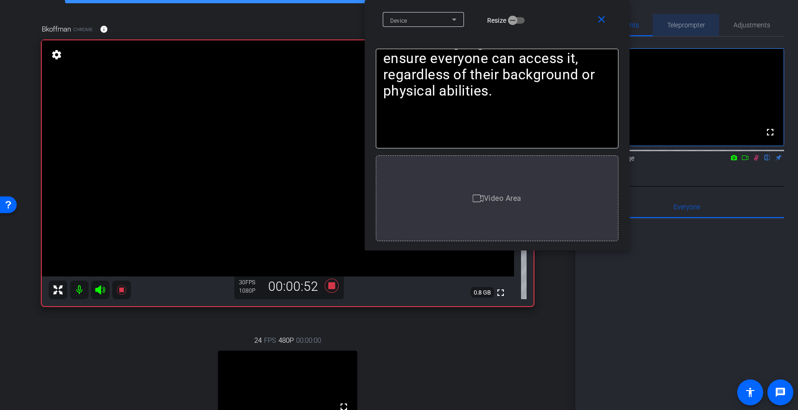
click at [675, 26] on span "Teleprompter" at bounding box center [686, 25] width 38 height 6
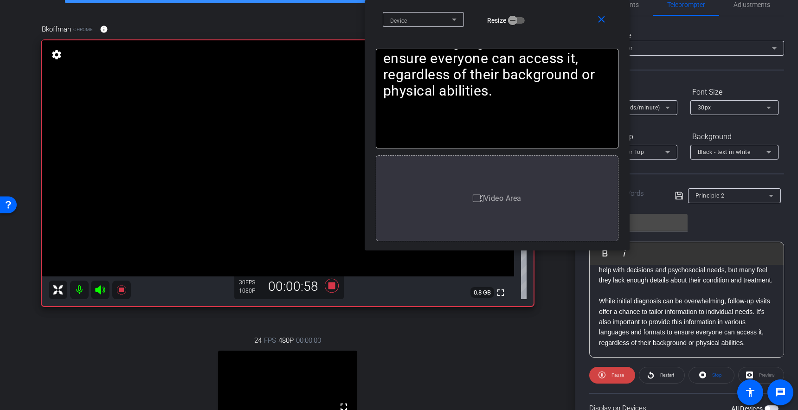
scroll to position [25, 0]
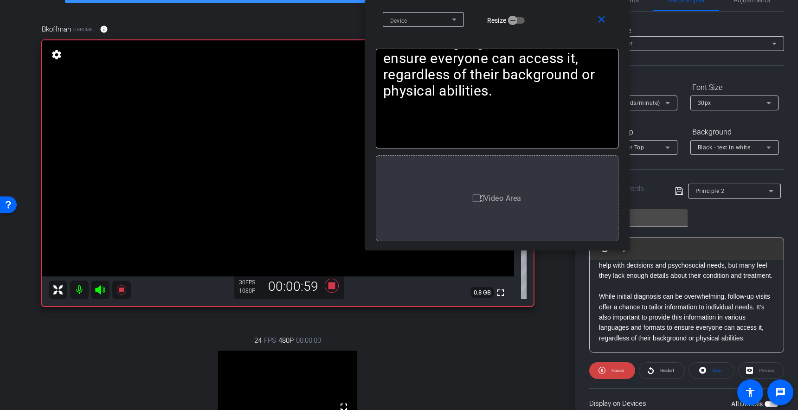
click at [704, 322] on p "While initial diagnosis can be overwhelming, follow-up visits offer a chance to…" at bounding box center [686, 317] width 175 height 52
drag, startPoint x: 757, startPoint y: 307, endPoint x: 756, endPoint y: 323, distance: 16.3
click at [757, 307] on p "While initial diagnosis can be overwhelming, follow-up visits offer a chance to…" at bounding box center [686, 317] width 175 height 52
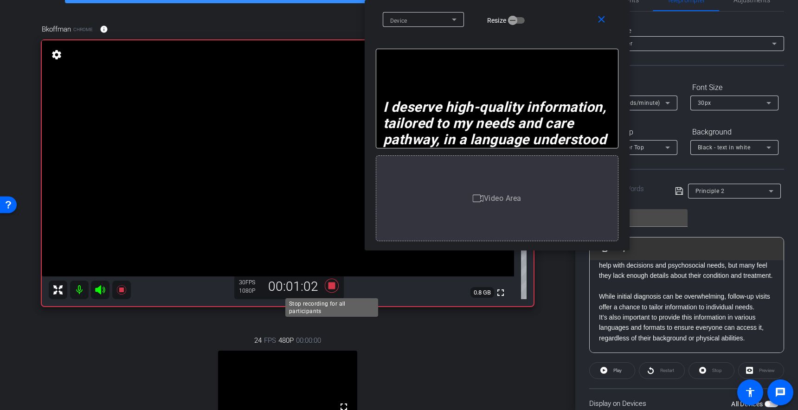
click at [335, 285] on icon at bounding box center [332, 285] width 22 height 17
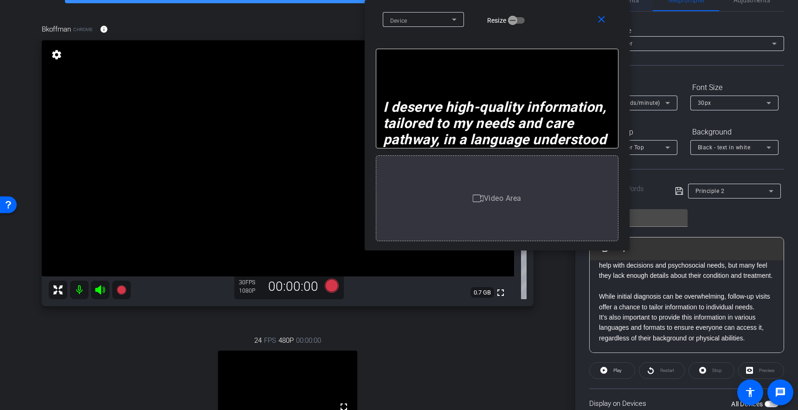
scroll to position [0, 0]
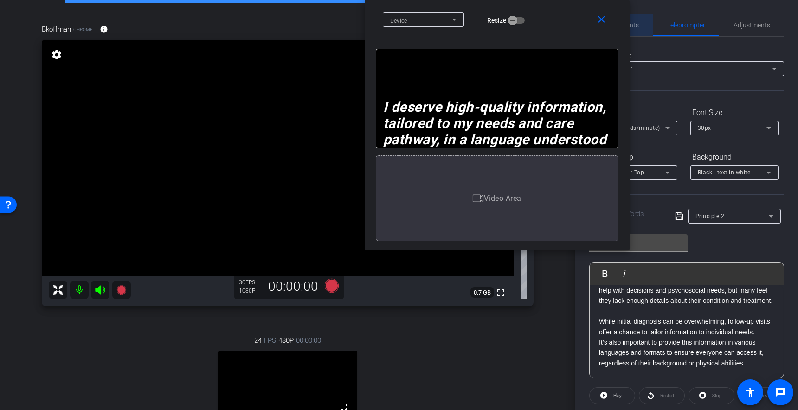
click at [634, 24] on span "Participants" at bounding box center [621, 25] width 35 height 6
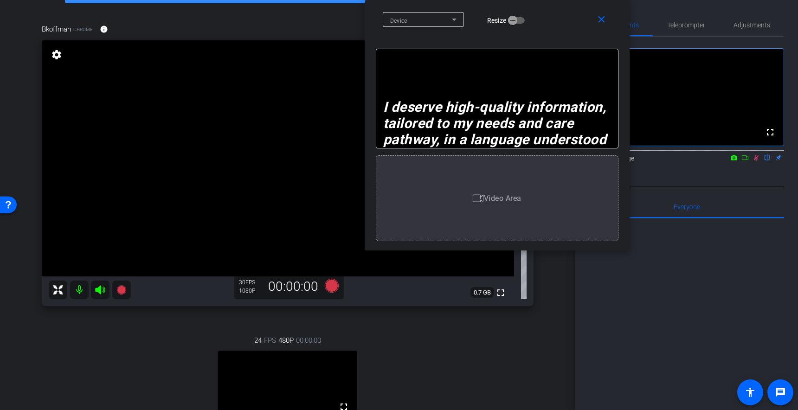
click at [752, 162] on mat-icon at bounding box center [756, 158] width 11 height 8
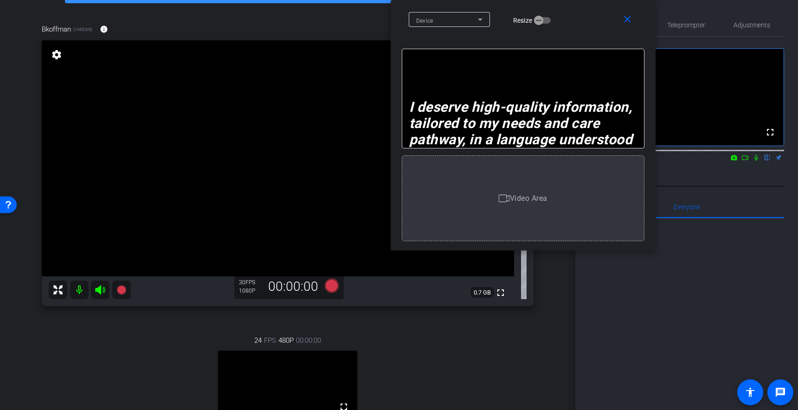
drag, startPoint x: 551, startPoint y: 19, endPoint x: 580, endPoint y: 25, distance: 29.4
click at [577, 17] on div "Device Resize" at bounding box center [527, 19] width 236 height 16
click at [685, 23] on span "Teleprompter" at bounding box center [686, 25] width 38 height 6
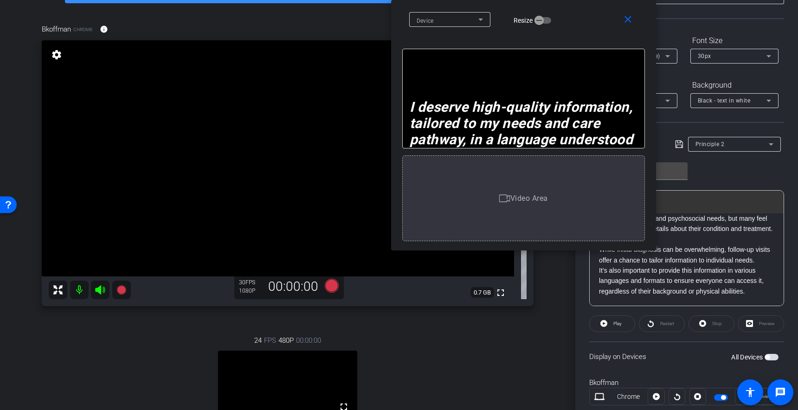
scroll to position [35, 0]
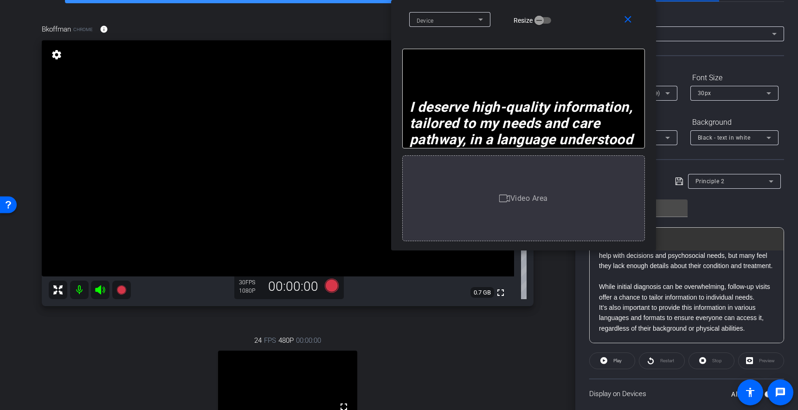
click at [600, 308] on p "It’s also important to provide this information in various languages and format…" at bounding box center [686, 318] width 175 height 31
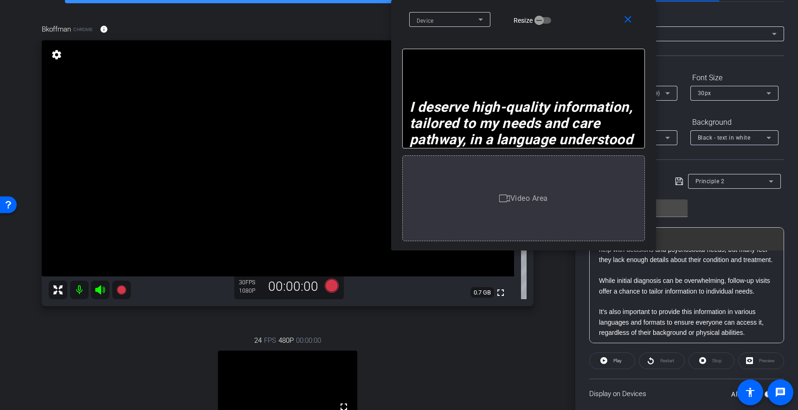
scroll to position [123, 0]
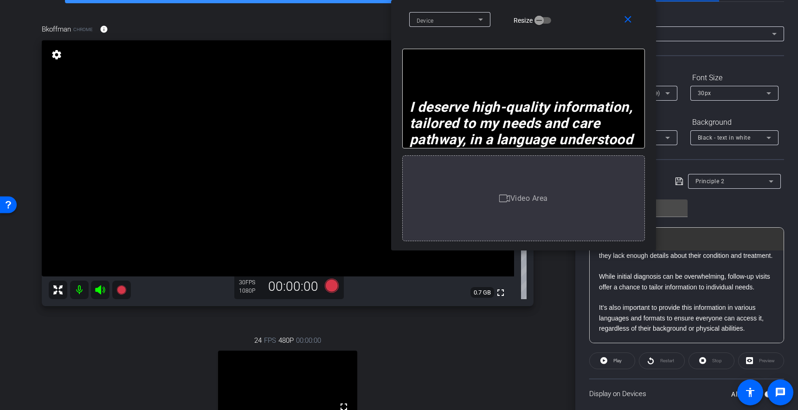
click at [606, 301] on p at bounding box center [686, 297] width 175 height 10
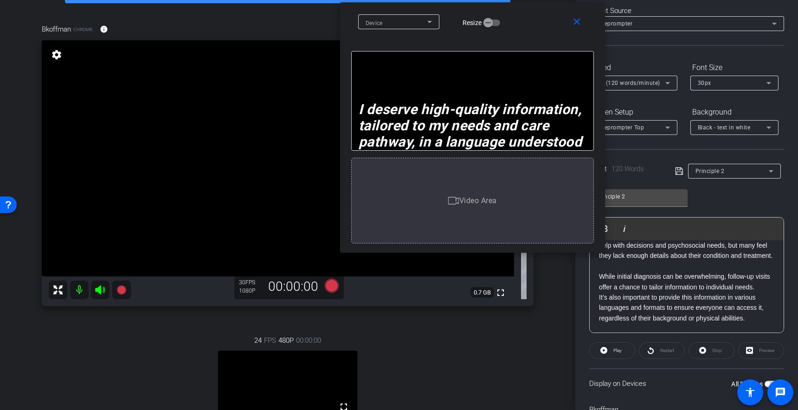
drag, startPoint x: 584, startPoint y: 16, endPoint x: 637, endPoint y: 33, distance: 55.0
click at [535, 18] on div "Device Resize" at bounding box center [476, 21] width 236 height 16
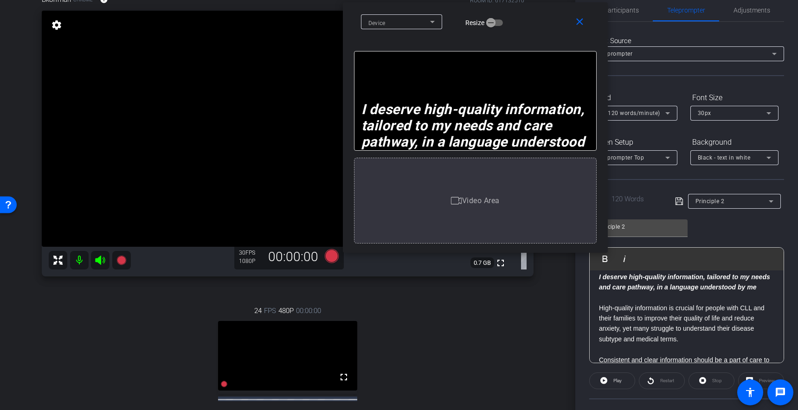
scroll to position [12, 0]
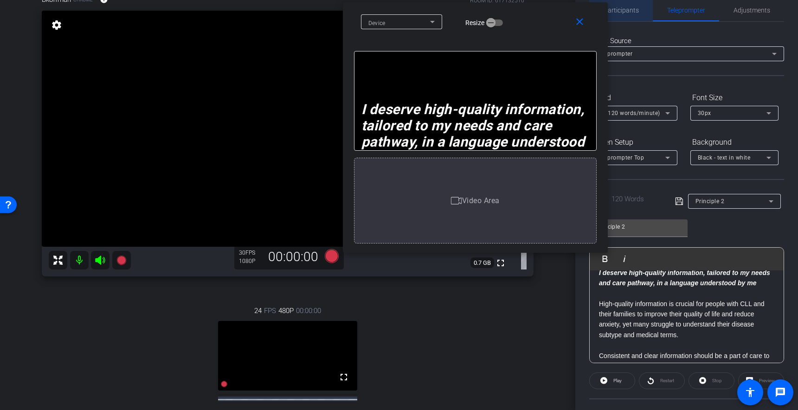
click at [626, 13] on span "Participants" at bounding box center [621, 10] width 35 height 6
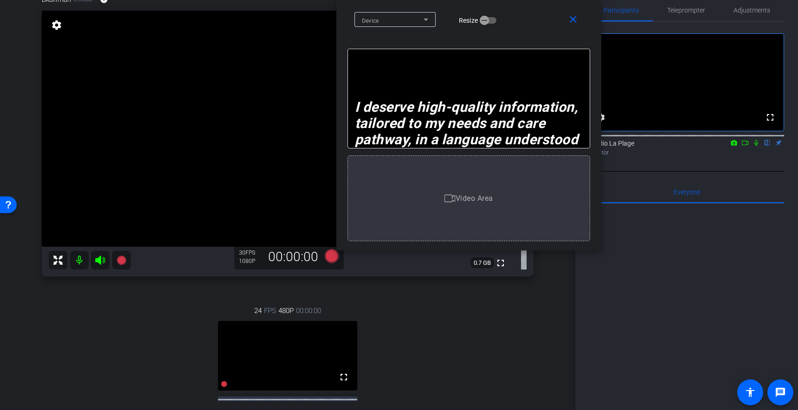
drag, startPoint x: 552, startPoint y: 14, endPoint x: 546, endPoint y: 11, distance: 7.3
click at [546, 11] on div "Device Resize" at bounding box center [473, 19] width 236 height 16
click at [539, 9] on div "close Device Resize" at bounding box center [469, 21] width 265 height 42
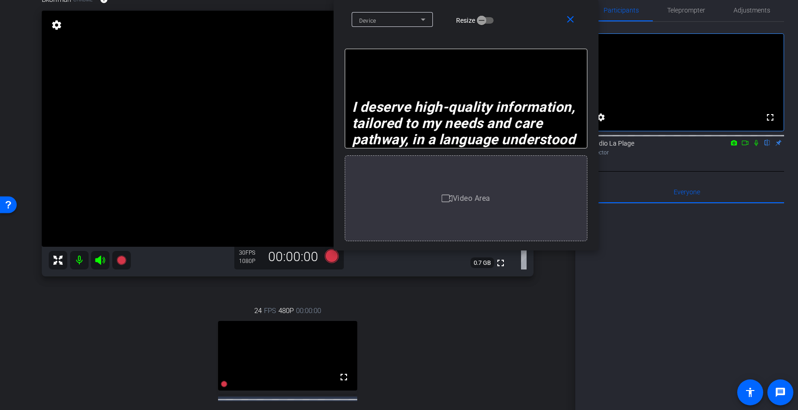
click at [535, 13] on div "Device Resize" at bounding box center [470, 19] width 236 height 16
click at [757, 146] on icon at bounding box center [756, 143] width 7 height 6
click at [124, 262] on icon at bounding box center [120, 260] width 9 height 9
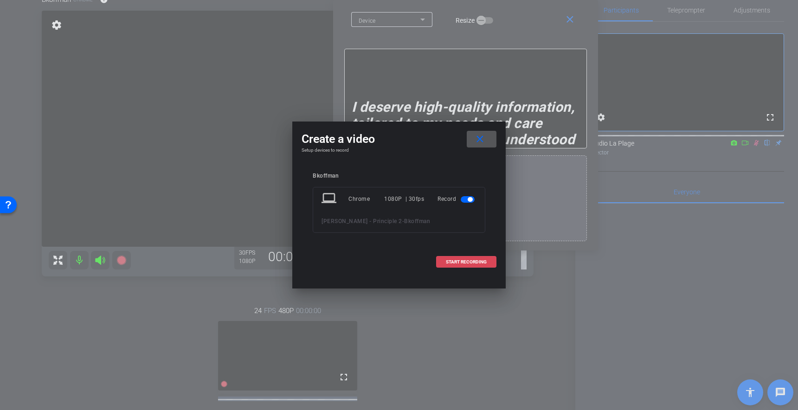
click at [463, 263] on span "START RECORDING" at bounding box center [466, 262] width 41 height 5
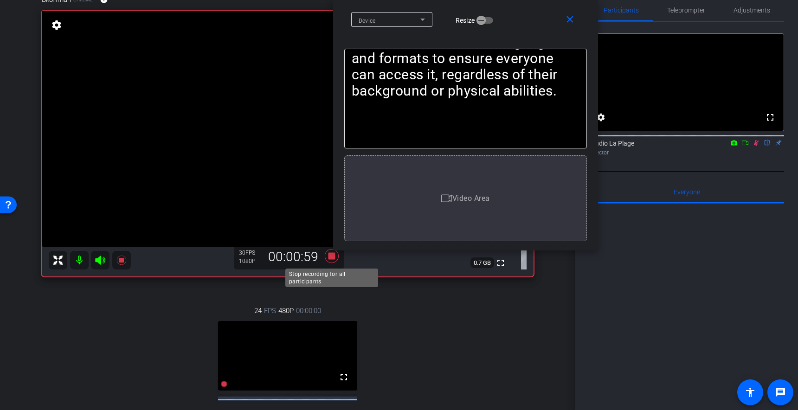
click at [330, 258] on icon at bounding box center [332, 256] width 14 height 14
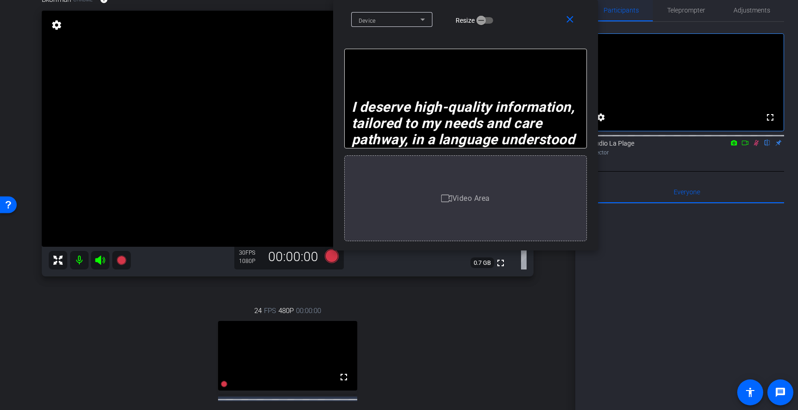
drag, startPoint x: 678, startPoint y: 9, endPoint x: 646, endPoint y: 12, distance: 32.6
click at [678, 9] on span "Teleprompter" at bounding box center [686, 10] width 38 height 6
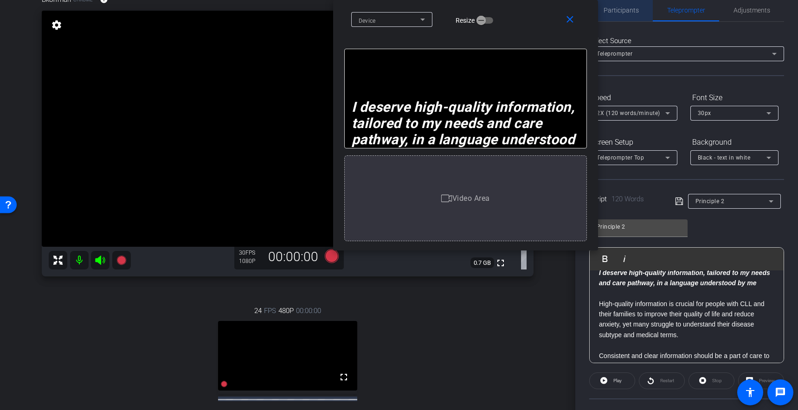
click at [636, 11] on span "Participants" at bounding box center [621, 10] width 35 height 6
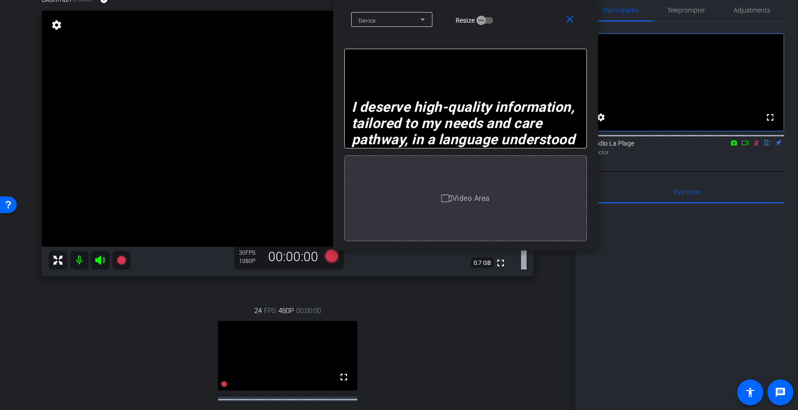
drag, startPoint x: 758, startPoint y: 154, endPoint x: 739, endPoint y: 161, distance: 20.1
click at [758, 146] on icon at bounding box center [756, 143] width 7 height 6
click at [679, 9] on span "Teleprompter" at bounding box center [686, 10] width 38 height 6
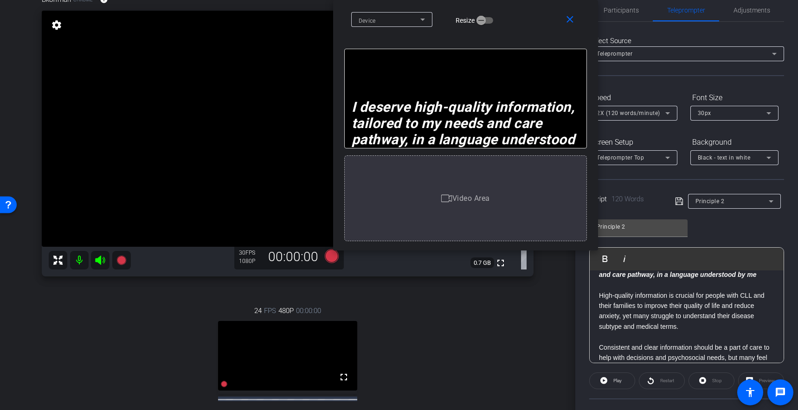
scroll to position [18, 0]
click at [712, 311] on p "High-quality information is crucial for people with CLL and their families to i…" at bounding box center [686, 314] width 175 height 42
drag, startPoint x: 658, startPoint y: 312, endPoint x: 640, endPoint y: 332, distance: 27.6
click at [658, 312] on p "High-quality information is crucial for people with CLL and their families to i…" at bounding box center [686, 314] width 175 height 42
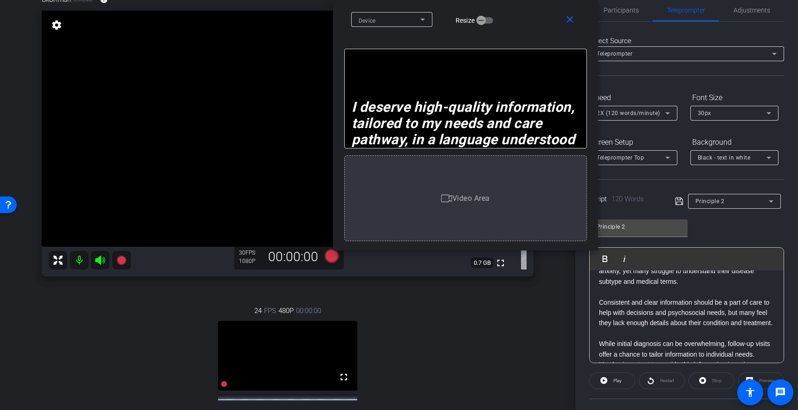
scroll to position [66, 0]
click at [660, 298] on p "Consistent and clear information should be a part of care to help with decision…" at bounding box center [686, 312] width 175 height 31
click at [688, 314] on p "Consistent and clear information should be a part of care to help with decision…" at bounding box center [686, 312] width 175 height 31
click at [657, 313] on p "Consistent and clear information should be a part of care to help with decision…" at bounding box center [686, 312] width 175 height 31
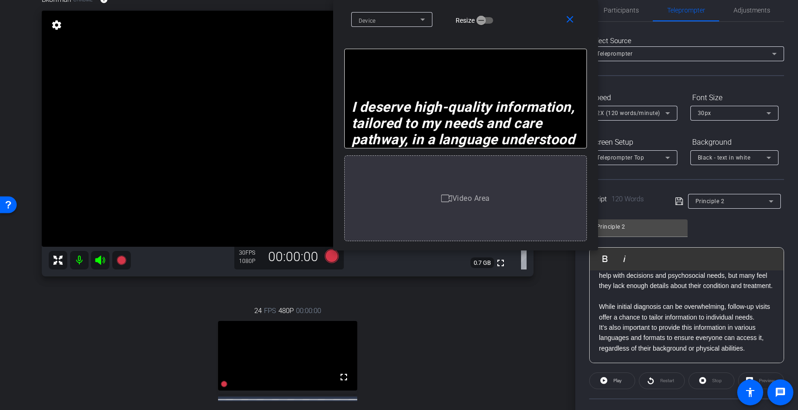
scroll to position [110, 0]
click at [671, 323] on p "While initial diagnosis can be overwhelming, follow-up visits offer a chance to…" at bounding box center [686, 312] width 175 height 21
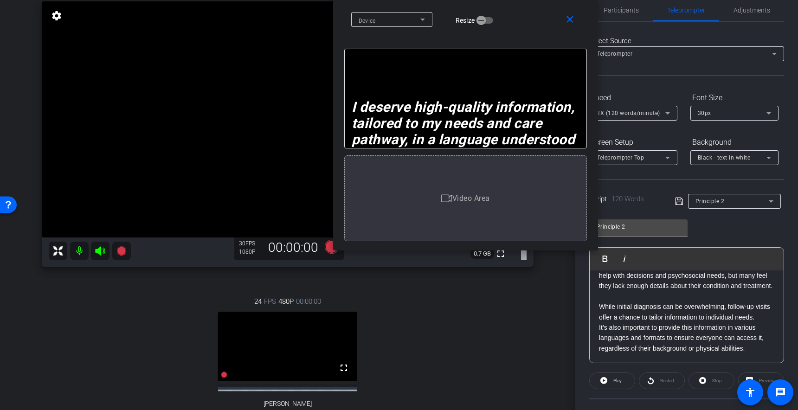
scroll to position [0, 0]
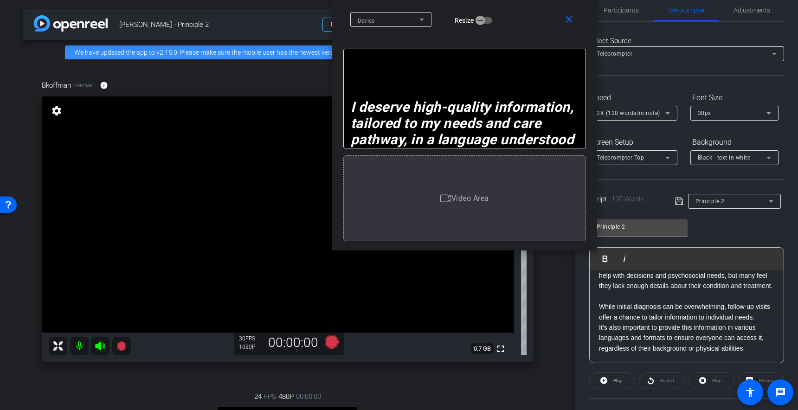
drag, startPoint x: 529, startPoint y: 16, endPoint x: 528, endPoint y: 11, distance: 5.2
click at [528, 11] on div "Device Resize" at bounding box center [468, 19] width 236 height 16
click at [614, 8] on span "Participants" at bounding box center [621, 10] width 35 height 6
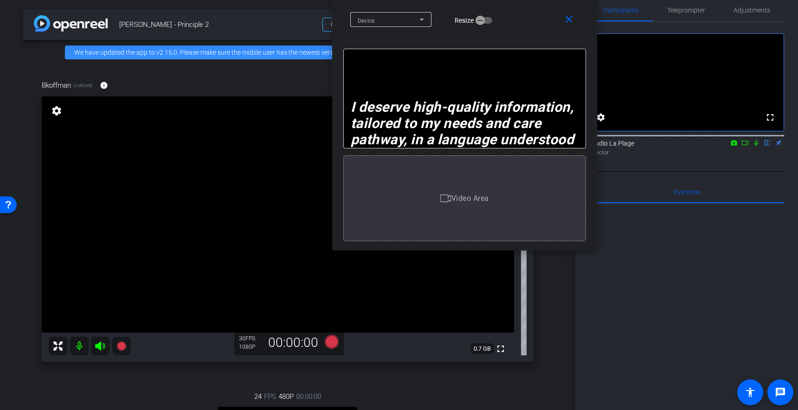
click at [755, 146] on icon at bounding box center [757, 143] width 4 height 6
click at [114, 350] on mat-icon at bounding box center [121, 346] width 19 height 19
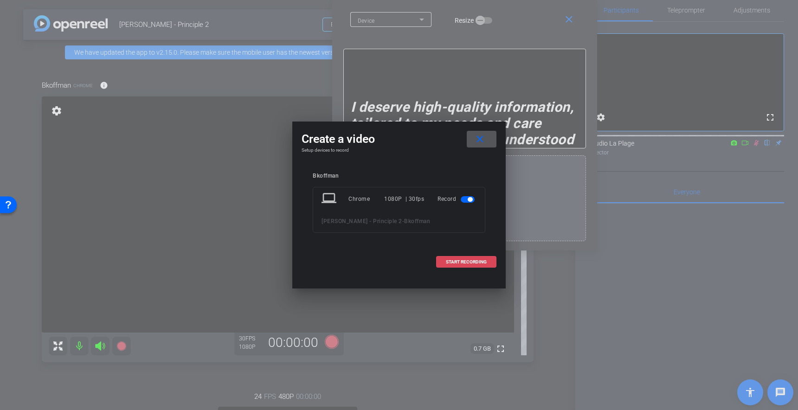
click at [452, 261] on span "START RECORDING" at bounding box center [466, 262] width 41 height 5
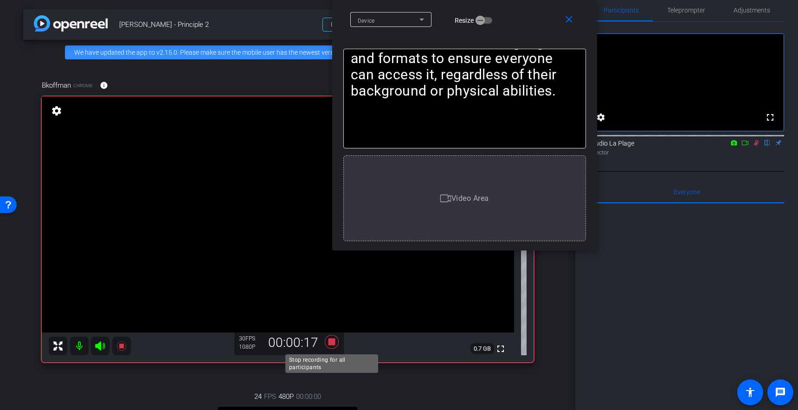
click at [329, 344] on icon at bounding box center [332, 342] width 14 height 14
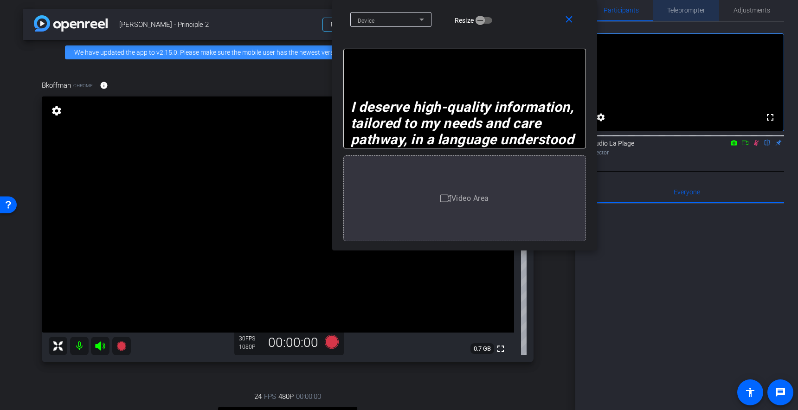
click at [687, 10] on span "Teleprompter" at bounding box center [686, 10] width 38 height 6
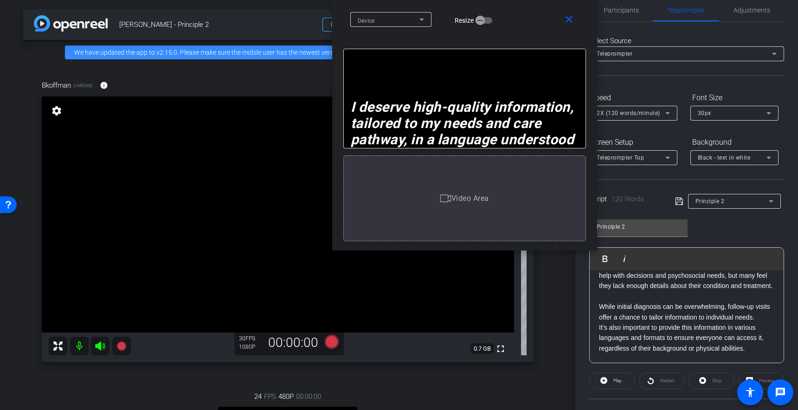
click at [638, 109] on div "2X (120 words/minute)" at bounding box center [631, 113] width 69 height 12
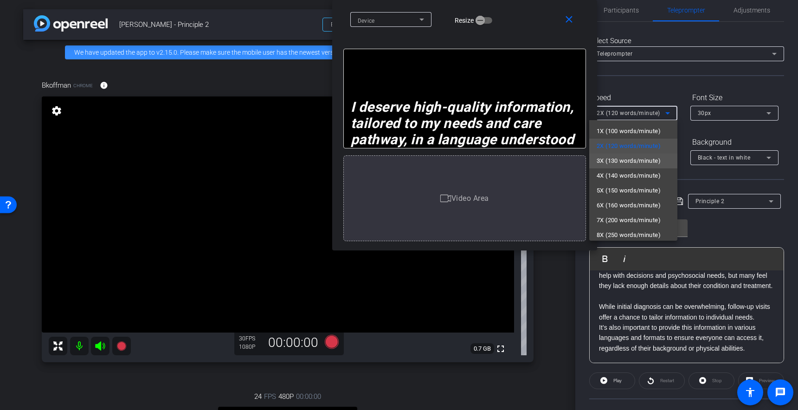
drag, startPoint x: 626, startPoint y: 159, endPoint x: 687, endPoint y: 161, distance: 61.8
click at [626, 159] on span "3X (130 words/minute)" at bounding box center [629, 160] width 64 height 11
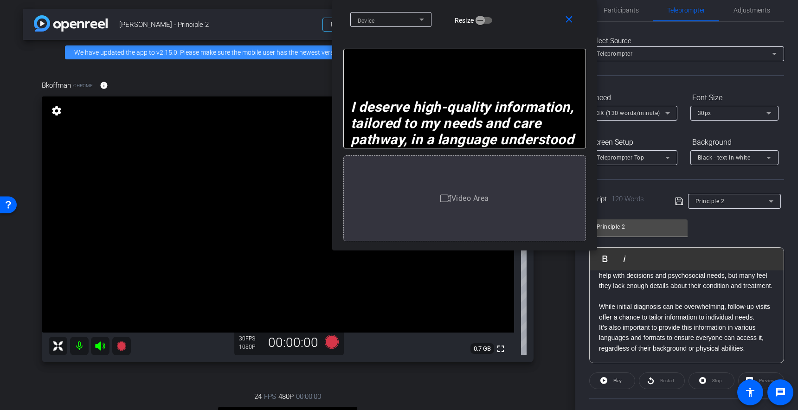
drag, startPoint x: 635, startPoint y: 77, endPoint x: 646, endPoint y: 165, distance: 88.4
click at [635, 77] on div "Select Source Teleprompter Speed 3X (130 words/minute) Font Size 30px Screen Se…" at bounding box center [686, 275] width 195 height 507
click at [622, 11] on span "Participants" at bounding box center [621, 10] width 35 height 6
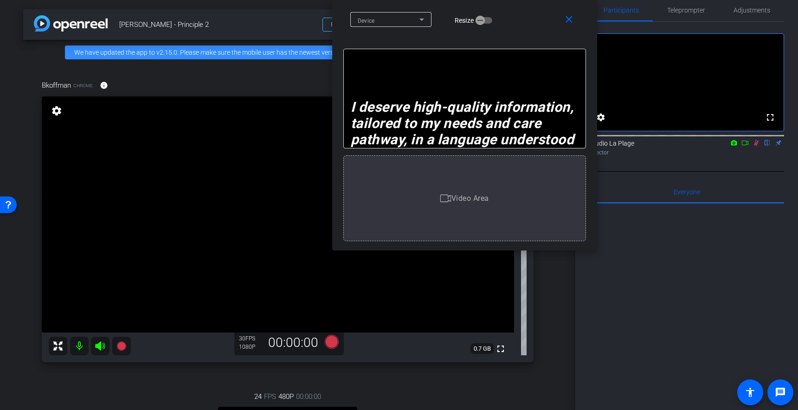
drag, startPoint x: 756, startPoint y: 154, endPoint x: 757, endPoint y: 182, distance: 28.8
click at [756, 146] on icon at bounding box center [756, 143] width 7 height 6
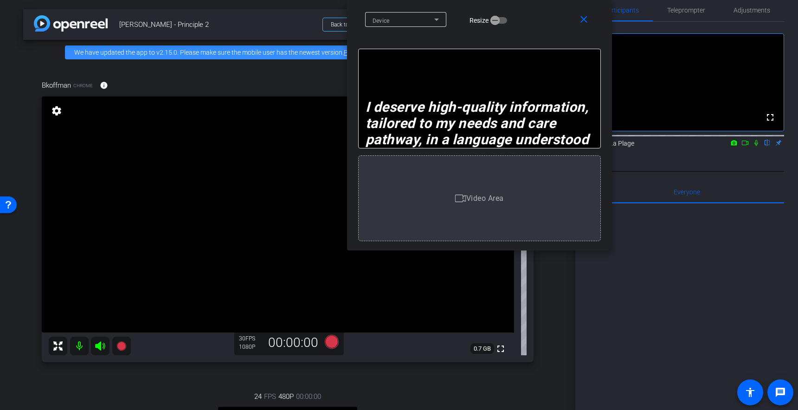
drag, startPoint x: 539, startPoint y: 18, endPoint x: 566, endPoint y: 31, distance: 29.9
click at [548, 13] on div "Device Resize" at bounding box center [483, 19] width 236 height 16
click at [756, 146] on icon at bounding box center [757, 143] width 4 height 6
click at [122, 345] on icon at bounding box center [120, 346] width 9 height 9
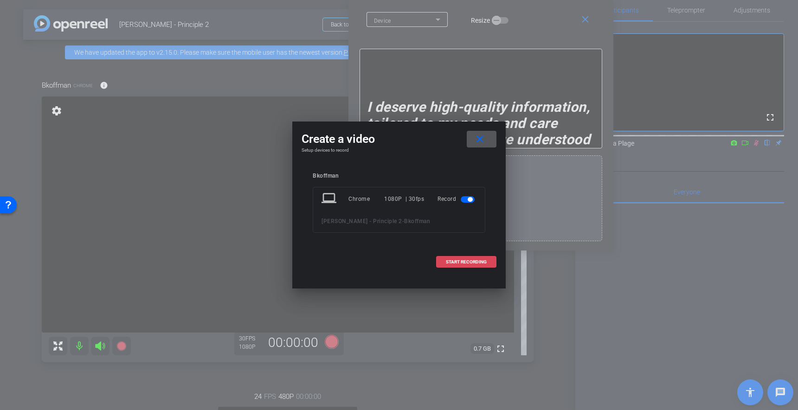
drag, startPoint x: 457, startPoint y: 260, endPoint x: 449, endPoint y: 264, distance: 8.5
click at [457, 260] on span "START RECORDING" at bounding box center [466, 262] width 41 height 5
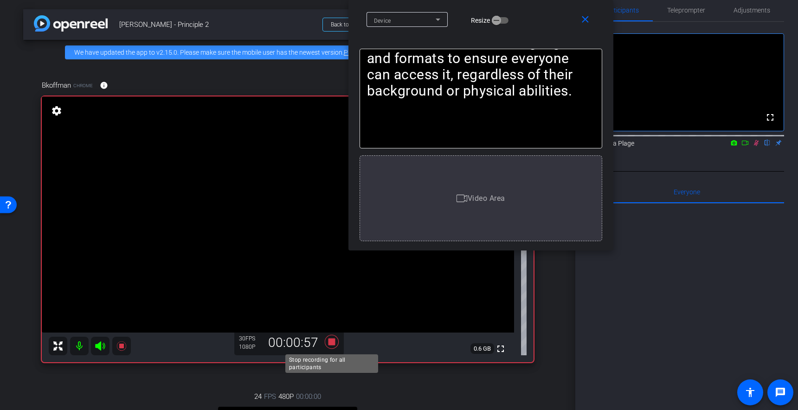
click at [325, 340] on icon at bounding box center [332, 342] width 22 height 17
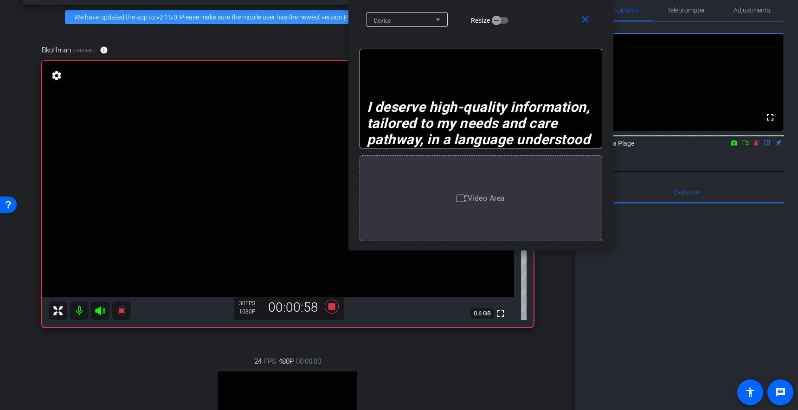
scroll to position [39, 0]
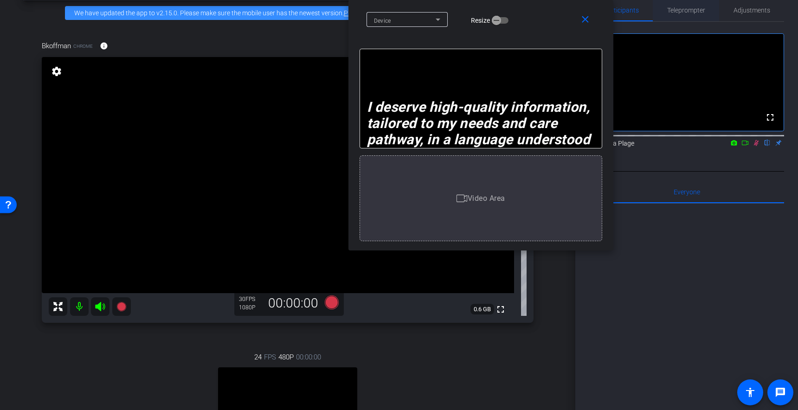
click at [688, 12] on span "Teleprompter" at bounding box center [686, 10] width 38 height 6
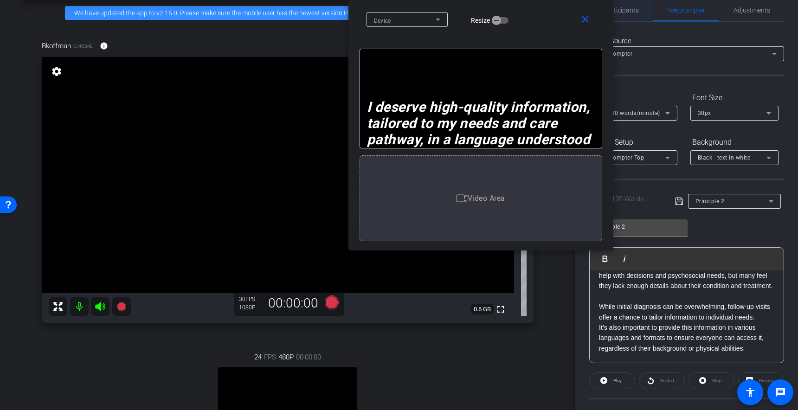
click at [627, 14] on span "Participants" at bounding box center [621, 10] width 35 height 22
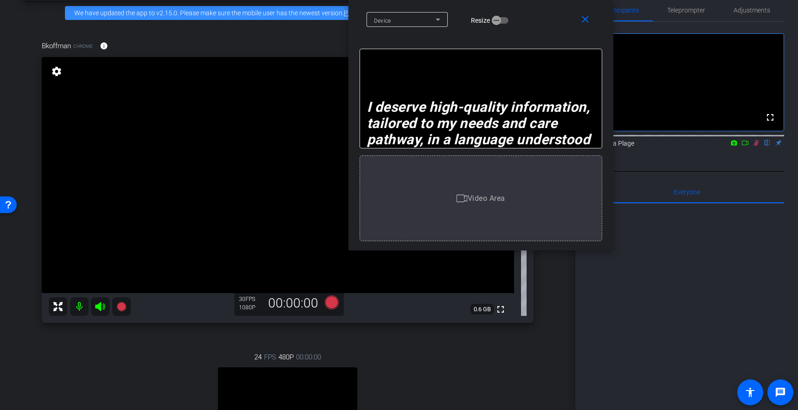
drag, startPoint x: 757, startPoint y: 155, endPoint x: 740, endPoint y: 181, distance: 30.8
click at [757, 146] on icon at bounding box center [756, 143] width 5 height 6
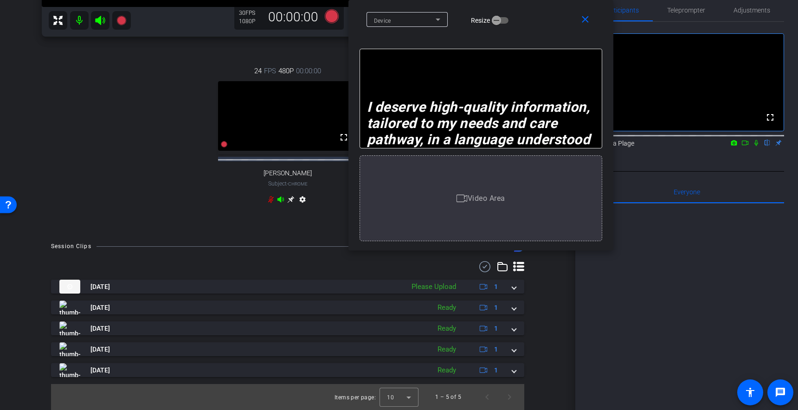
scroll to position [313, 0]
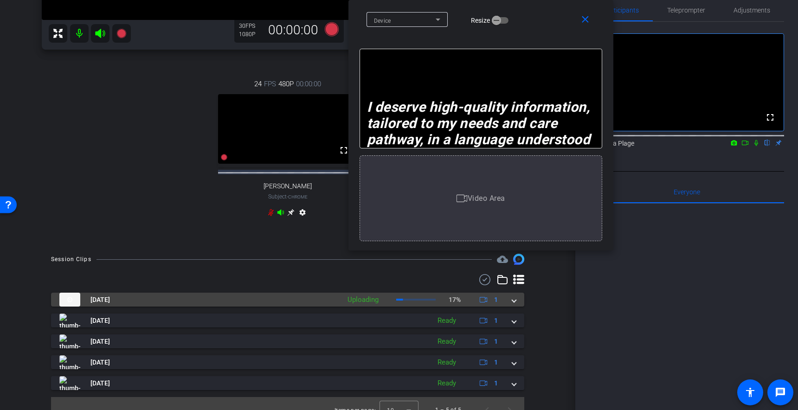
click at [511, 307] on div "Aug 19, 2025 Uploading 17% 1" at bounding box center [285, 300] width 453 height 14
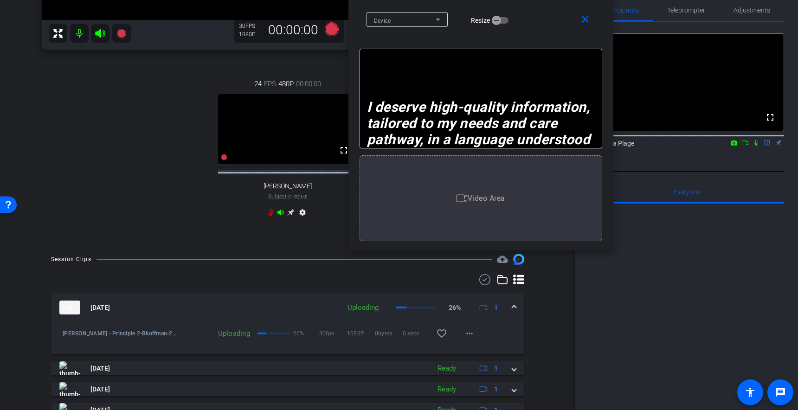
click at [393, 285] on div at bounding box center [287, 279] width 473 height 11
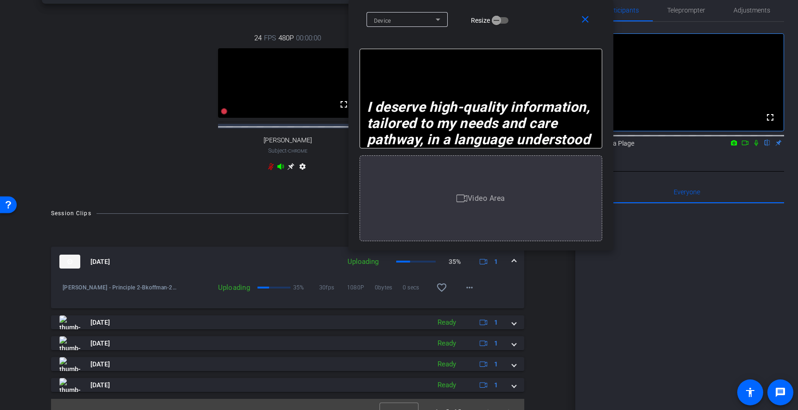
scroll to position [360, 0]
click at [345, 239] on div at bounding box center [287, 232] width 473 height 11
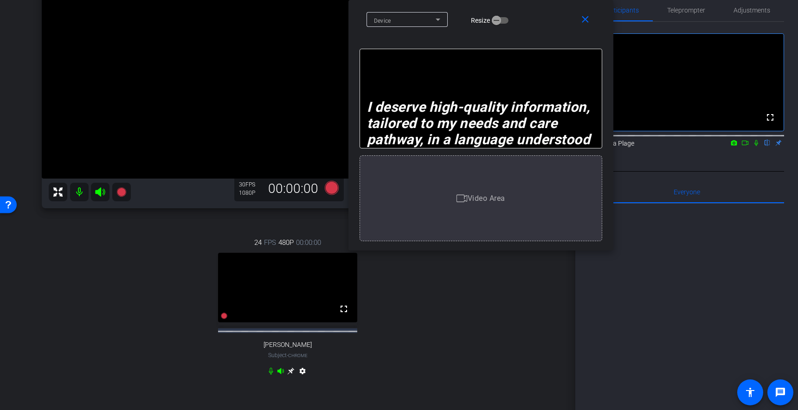
scroll to position [154, 0]
click at [115, 271] on div "24 FPS 480P 00:00:00 fullscreen Polly Subject - Chrome settings" at bounding box center [288, 309] width 492 height 172
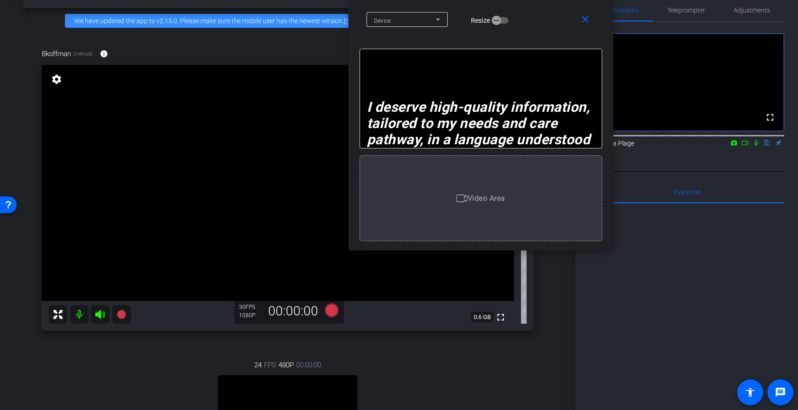
scroll to position [0, 0]
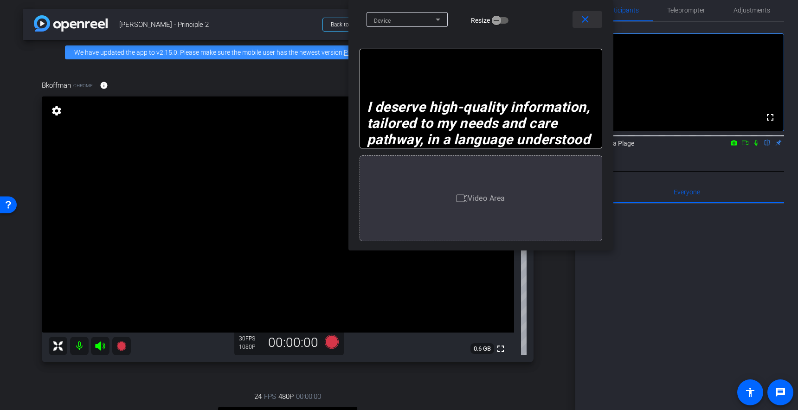
click at [584, 22] on mat-icon "close" at bounding box center [586, 20] width 12 height 12
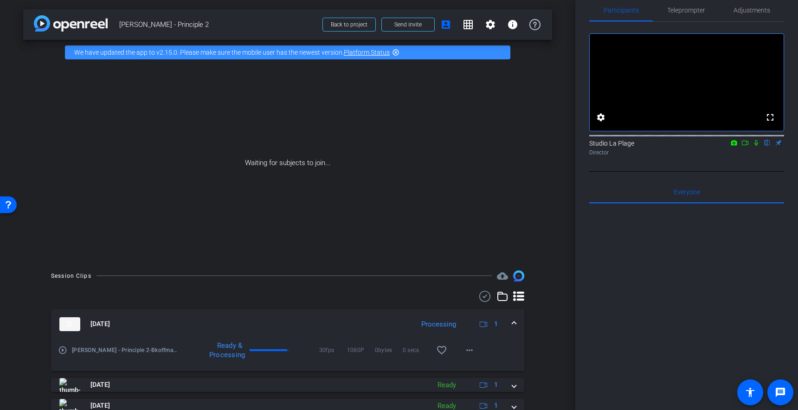
drag, startPoint x: 258, startPoint y: 187, endPoint x: 251, endPoint y: 189, distance: 7.3
click at [257, 187] on div "Waiting for subjects to join..." at bounding box center [287, 163] width 529 height 196
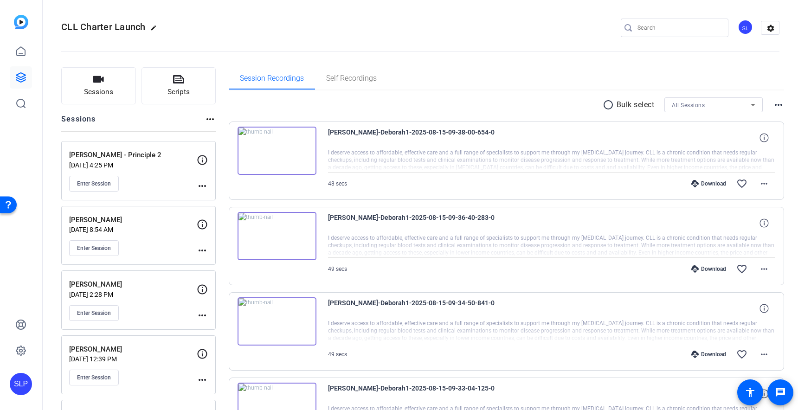
scroll to position [0, 0]
click at [115, 156] on p "[PERSON_NAME] - Principle 2" at bounding box center [133, 154] width 128 height 11
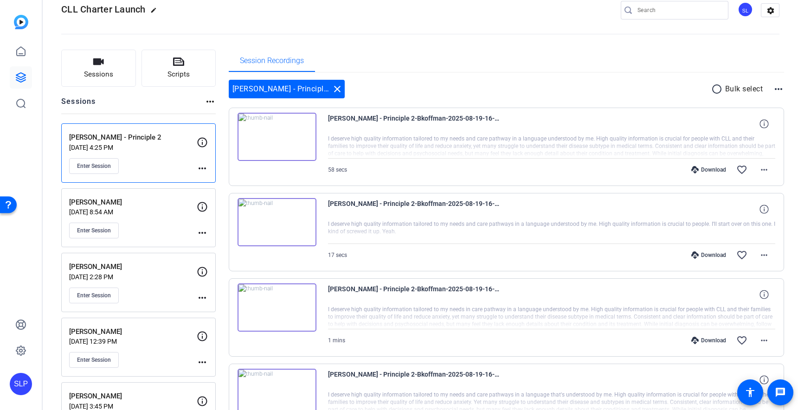
scroll to position [16, 0]
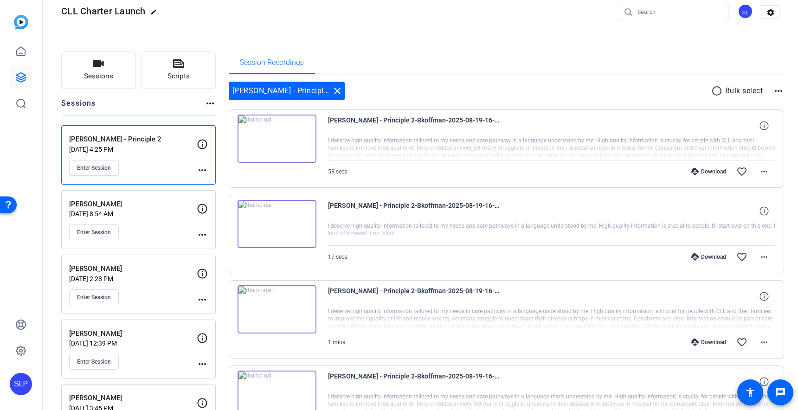
click at [709, 173] on div "Download" at bounding box center [709, 171] width 44 height 7
click at [766, 171] on mat-icon "more_horiz" at bounding box center [764, 171] width 11 height 11
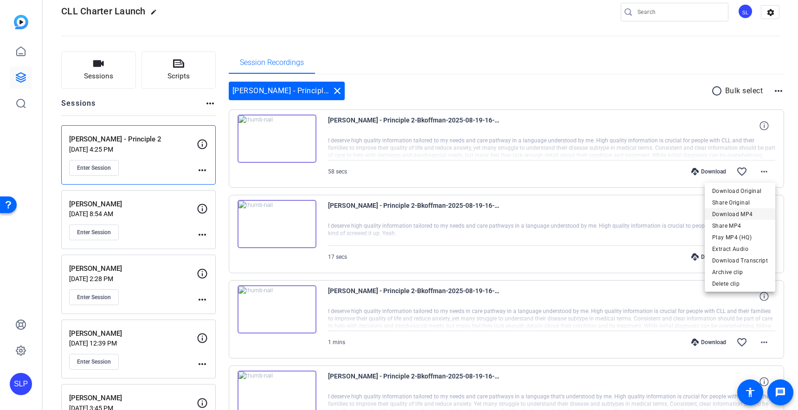
click at [720, 215] on span "Download MP4" at bounding box center [740, 214] width 56 height 11
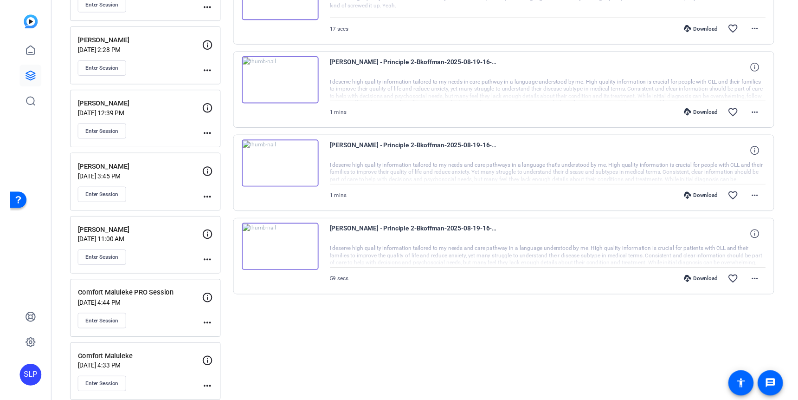
scroll to position [255, 0]
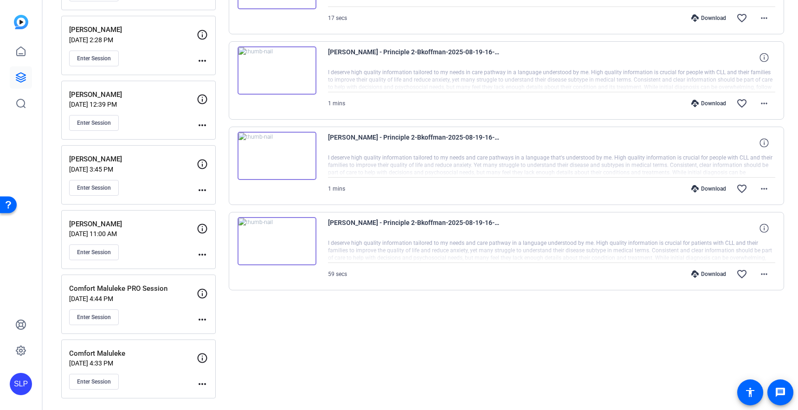
drag, startPoint x: 310, startPoint y: 342, endPoint x: 335, endPoint y: 363, distance: 32.7
click at [310, 343] on div "Session Recordings Brian Koffman - Principle 2 close radio_button_unchecked Bul…" at bounding box center [507, 106] width 556 height 586
